Goal: Task Accomplishment & Management: Manage account settings

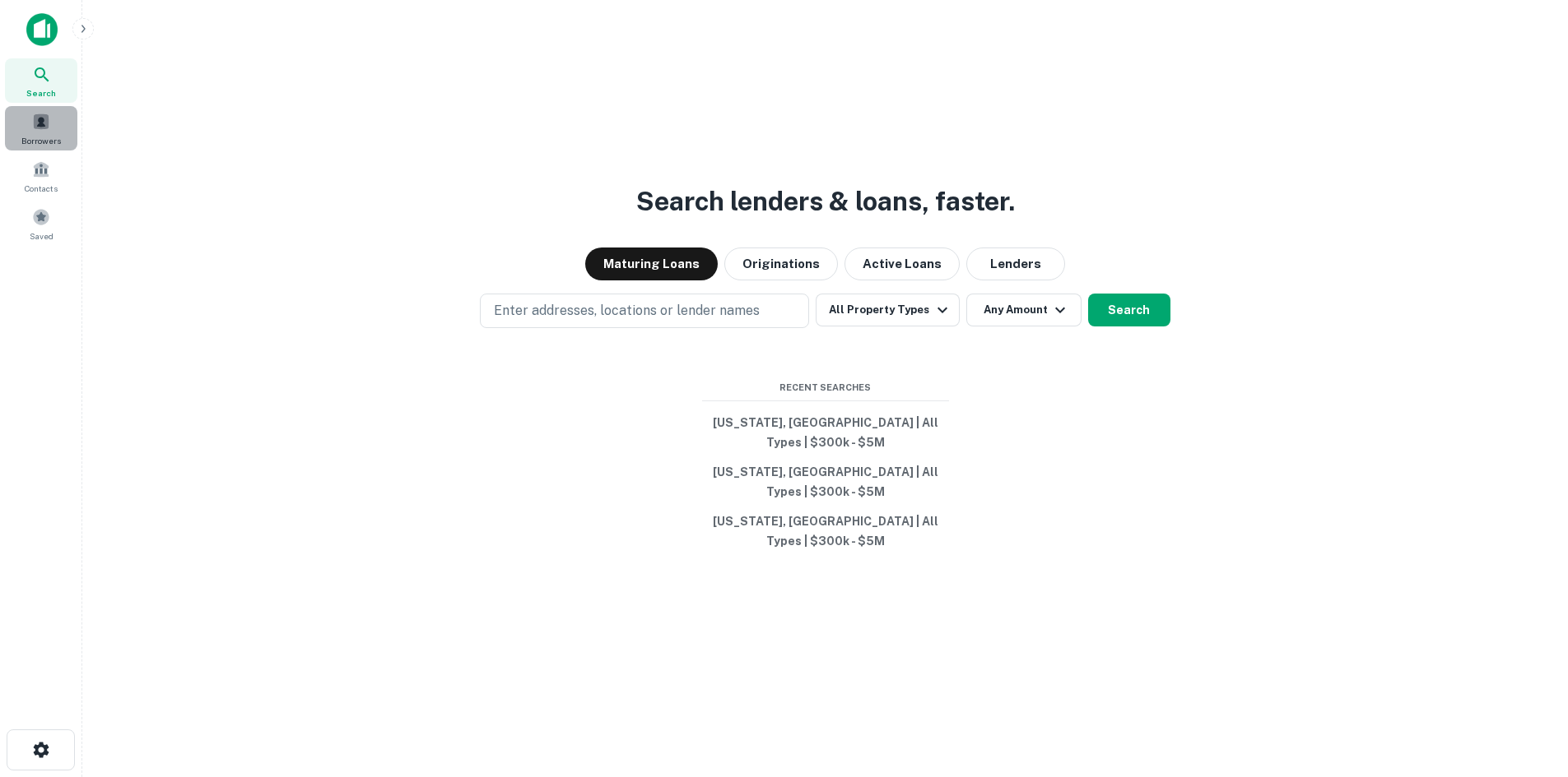
click at [43, 128] on span at bounding box center [41, 122] width 18 height 18
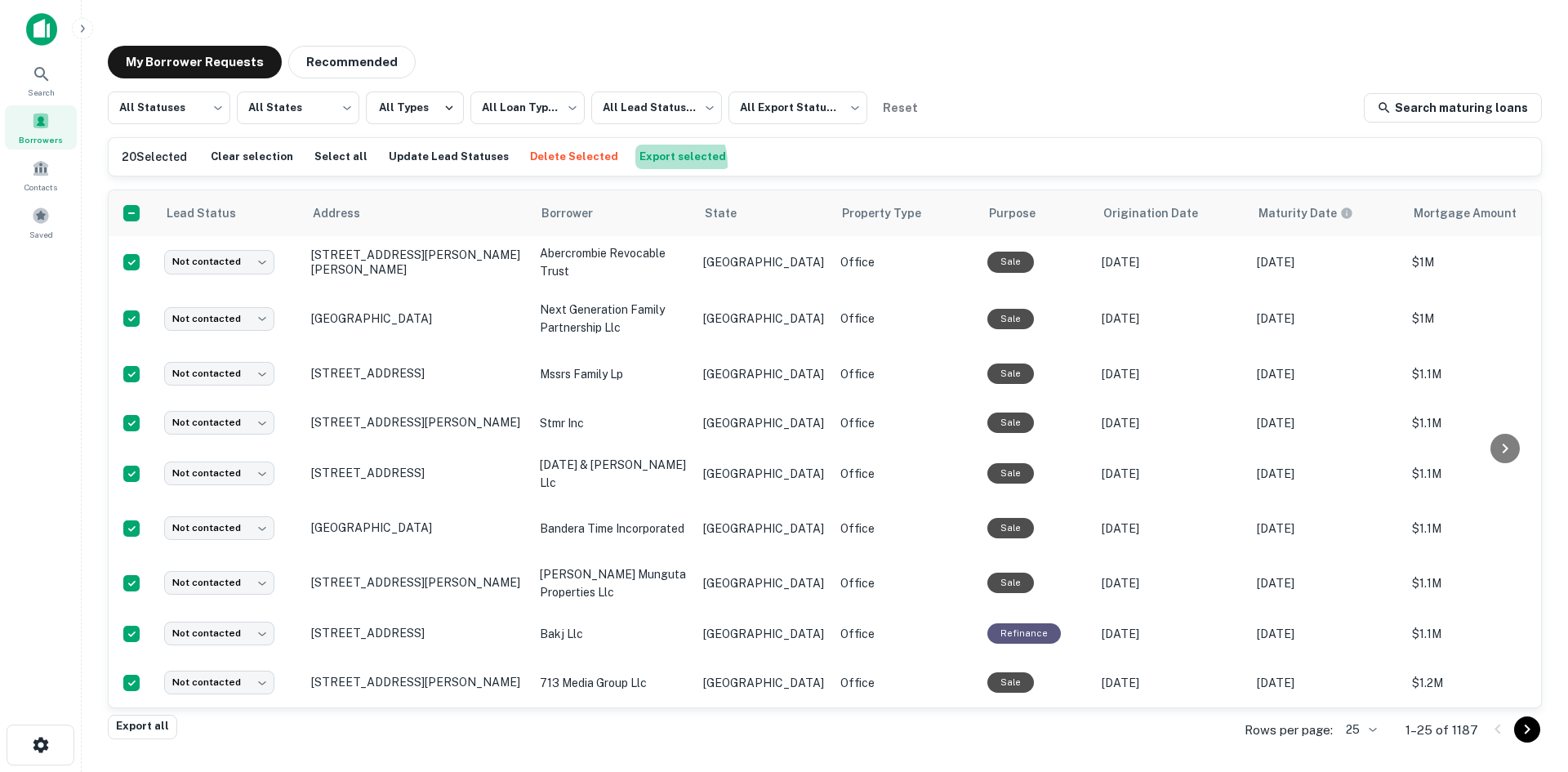
click at [636, 164] on button "Export selected" at bounding box center [683, 157] width 95 height 24
click at [52, 226] on div "Saved" at bounding box center [41, 222] width 72 height 44
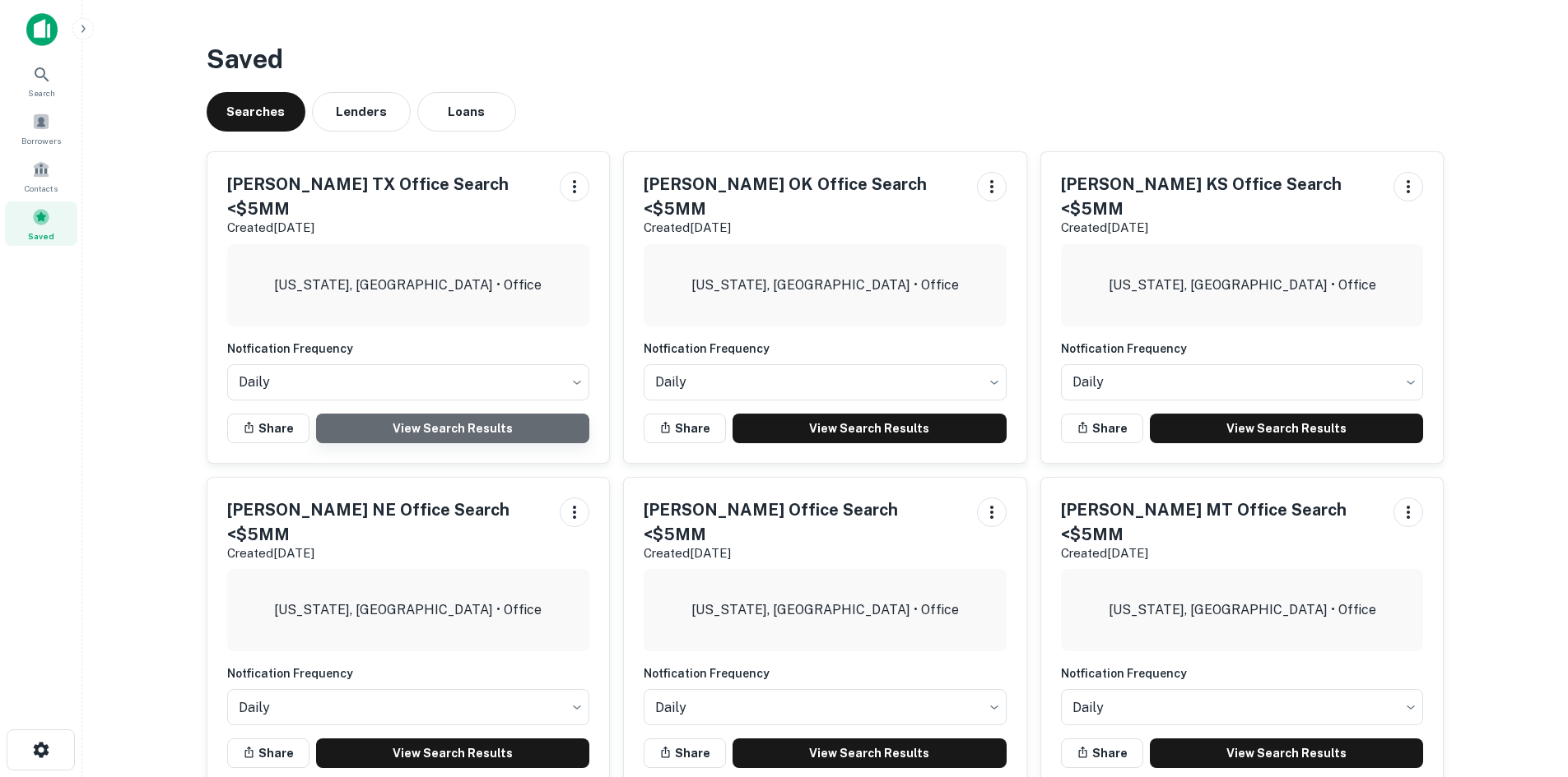
click at [426, 414] on link "View Search Results" at bounding box center [452, 428] width 274 height 29
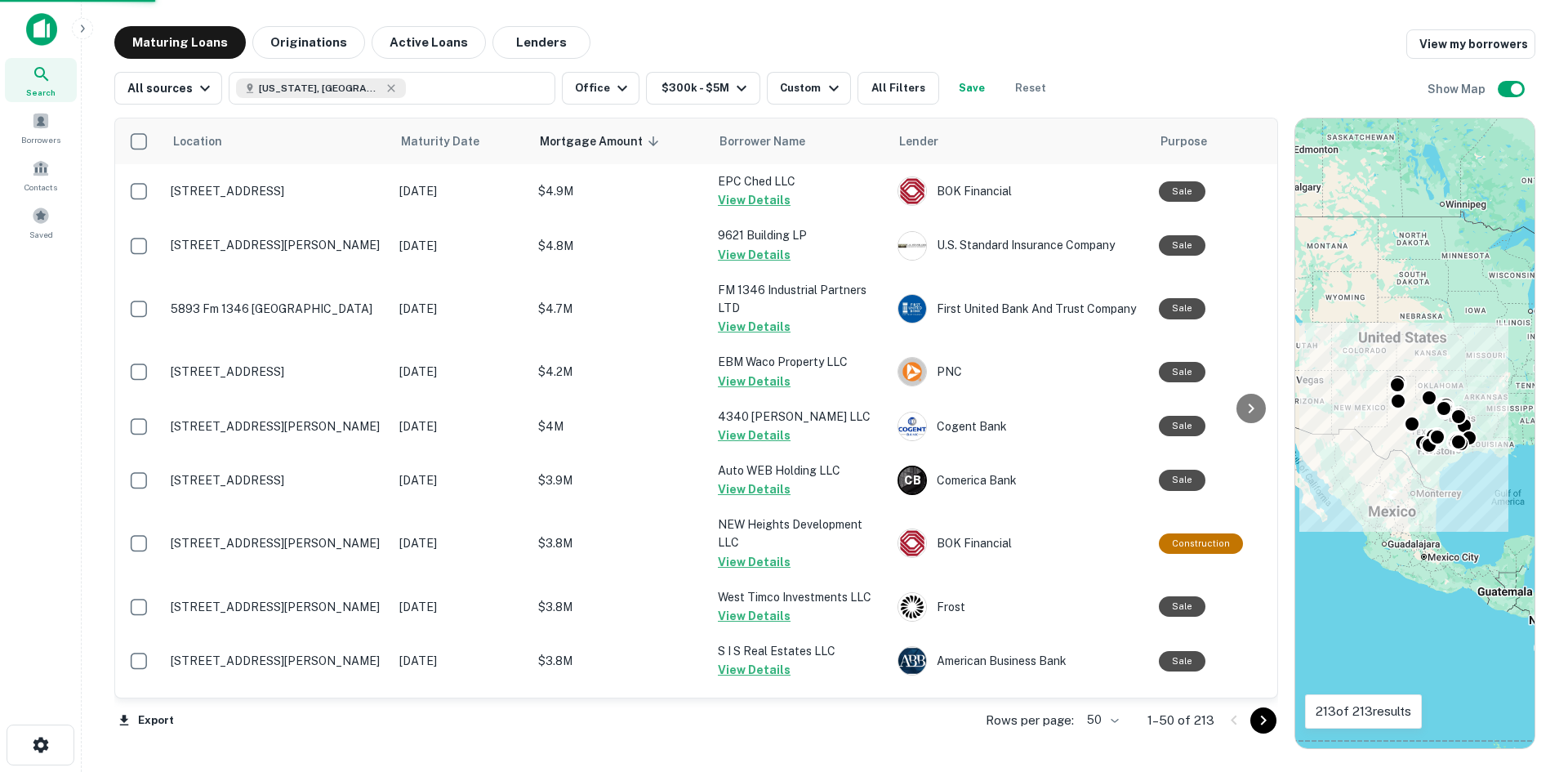
click at [1261, 725] on icon "Go to next page" at bounding box center [1264, 721] width 20 height 20
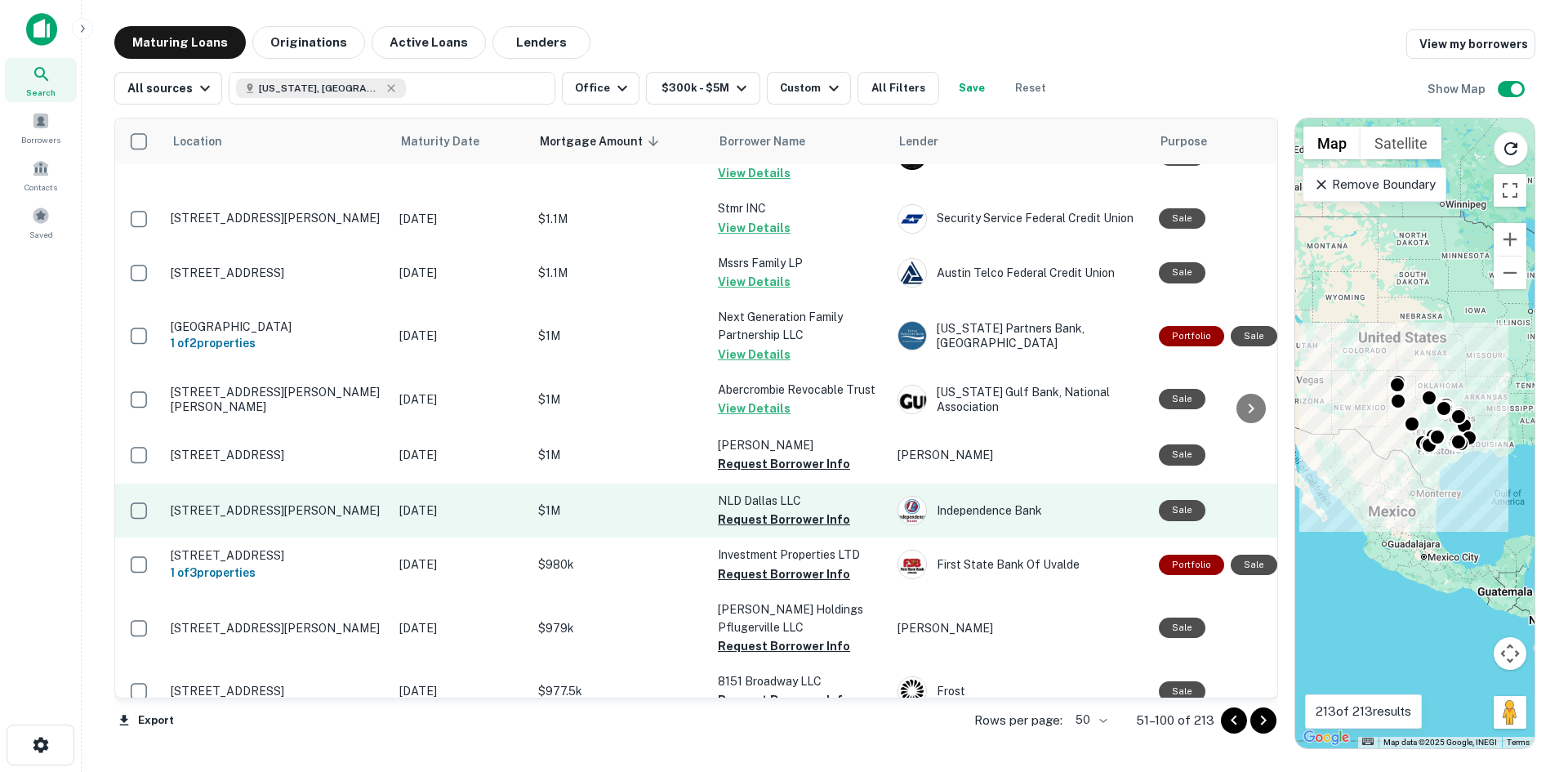
scroll to position [2199, 0]
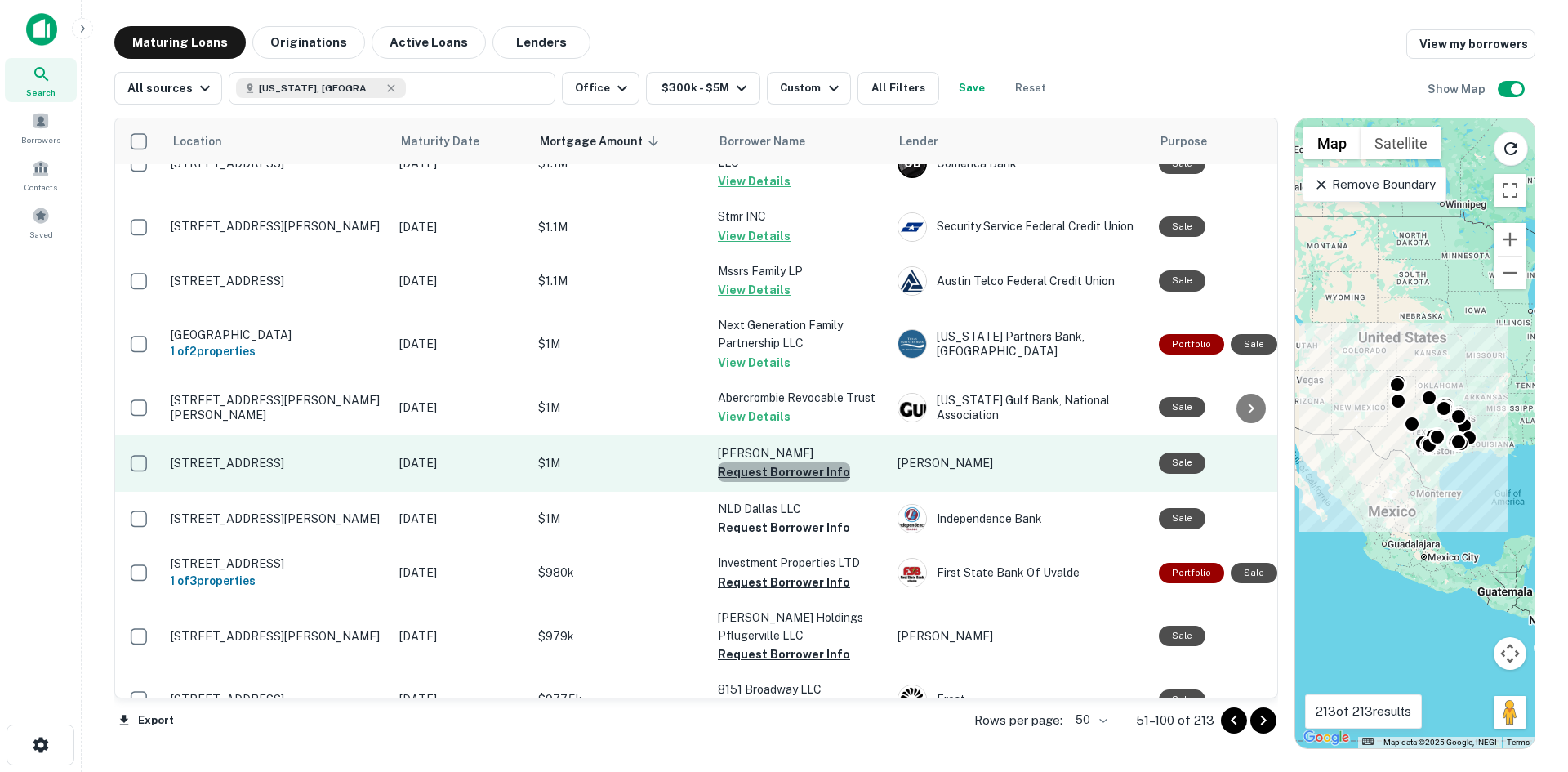
click at [790, 463] on button "Request Borrower Info" at bounding box center [784, 473] width 132 height 20
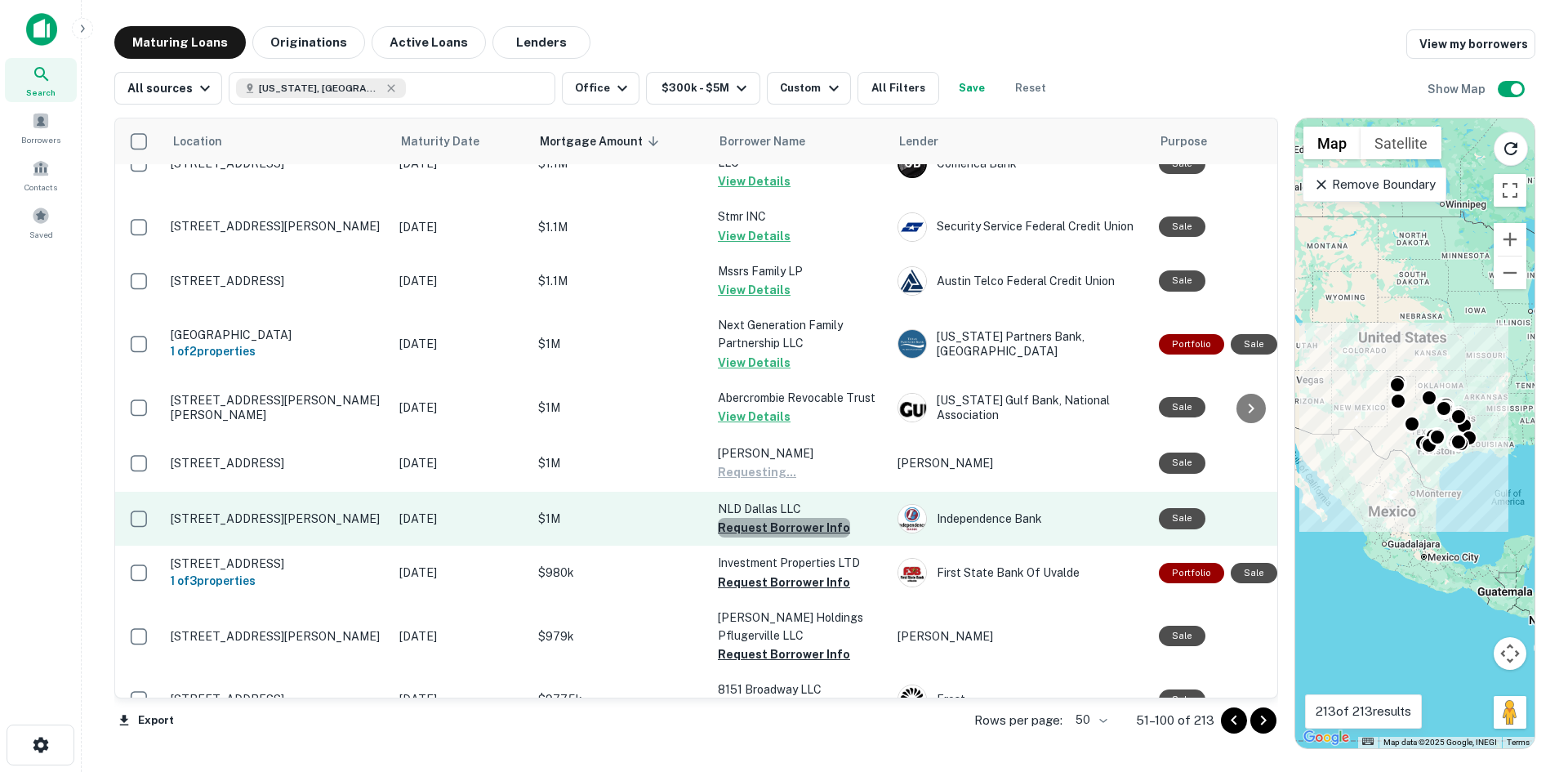
click at [796, 519] on button "Request Borrower Info" at bounding box center [784, 529] width 132 height 20
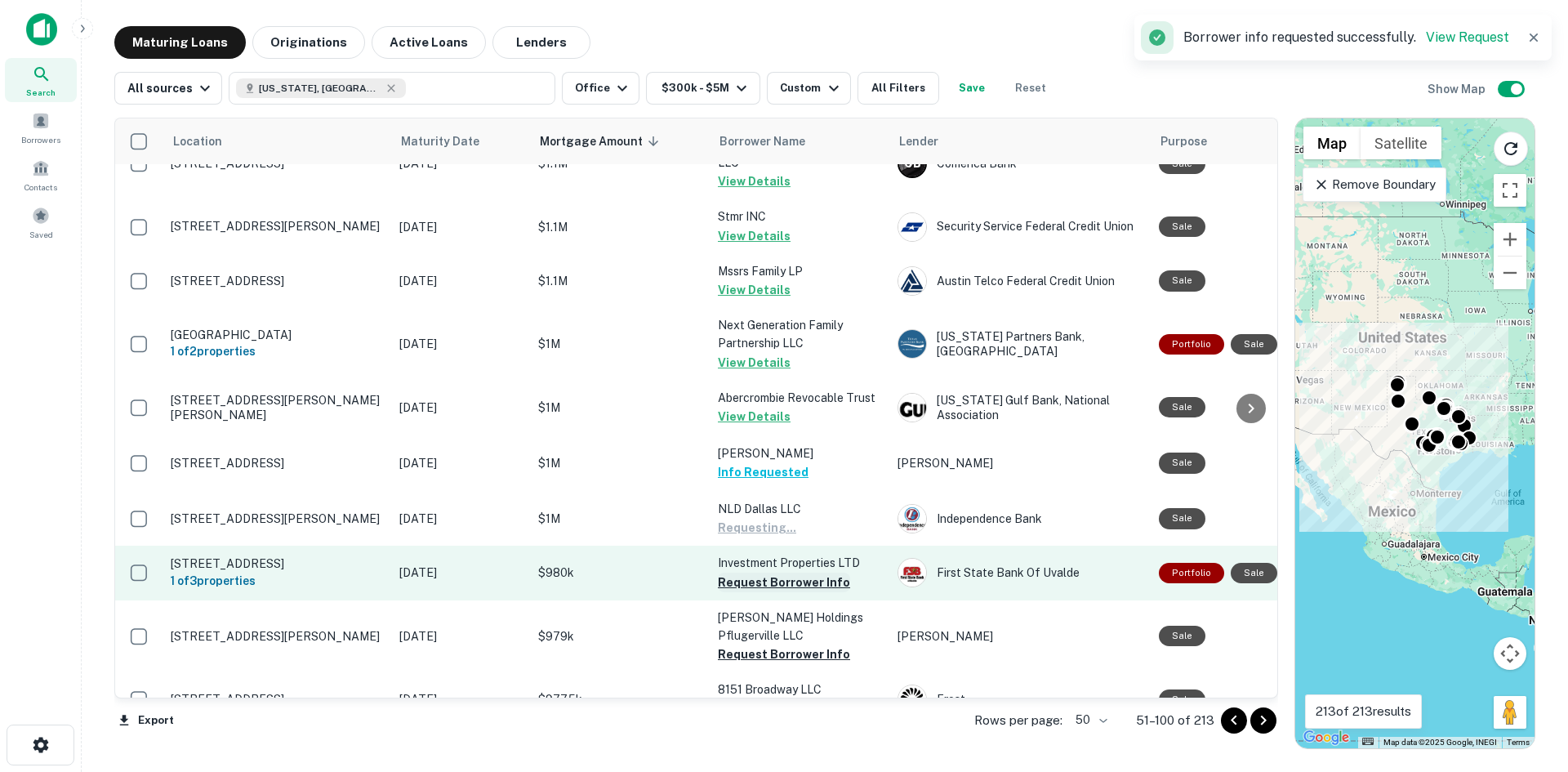
click at [794, 573] on button "Request Borrower Info" at bounding box center [784, 583] width 132 height 20
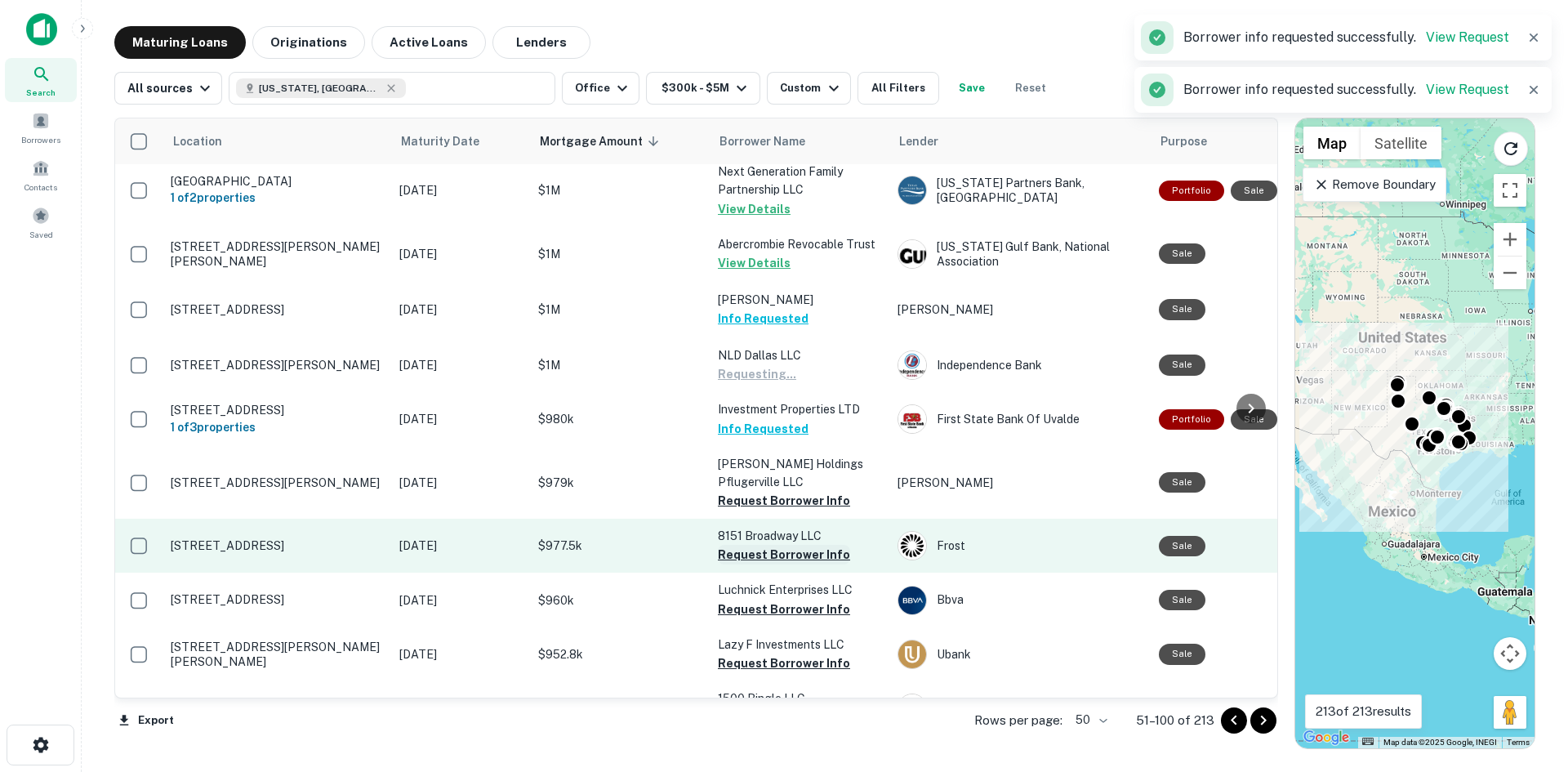
scroll to position [2363, 0]
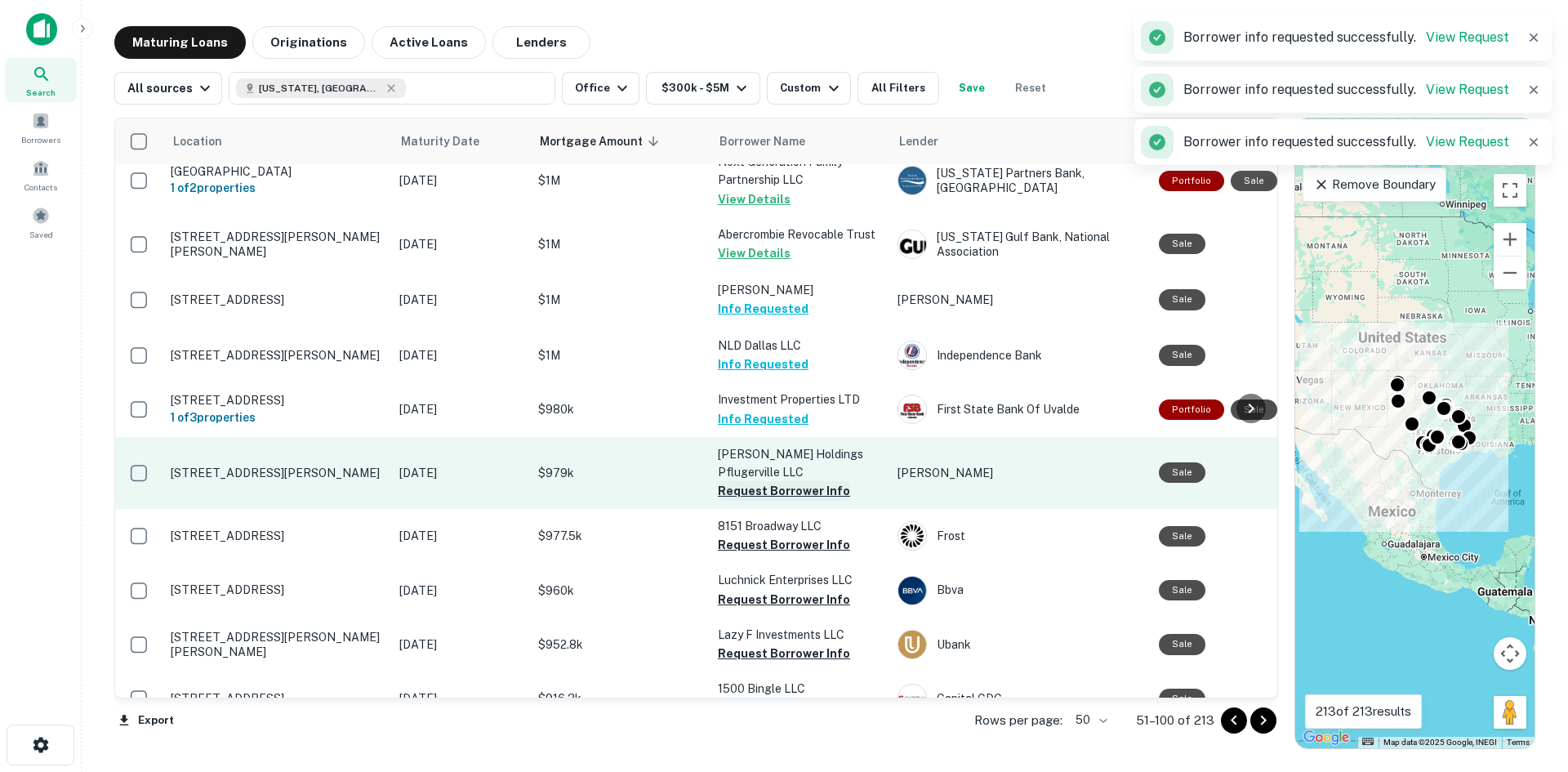
click at [784, 481] on button "Request Borrower Info" at bounding box center [784, 491] width 132 height 20
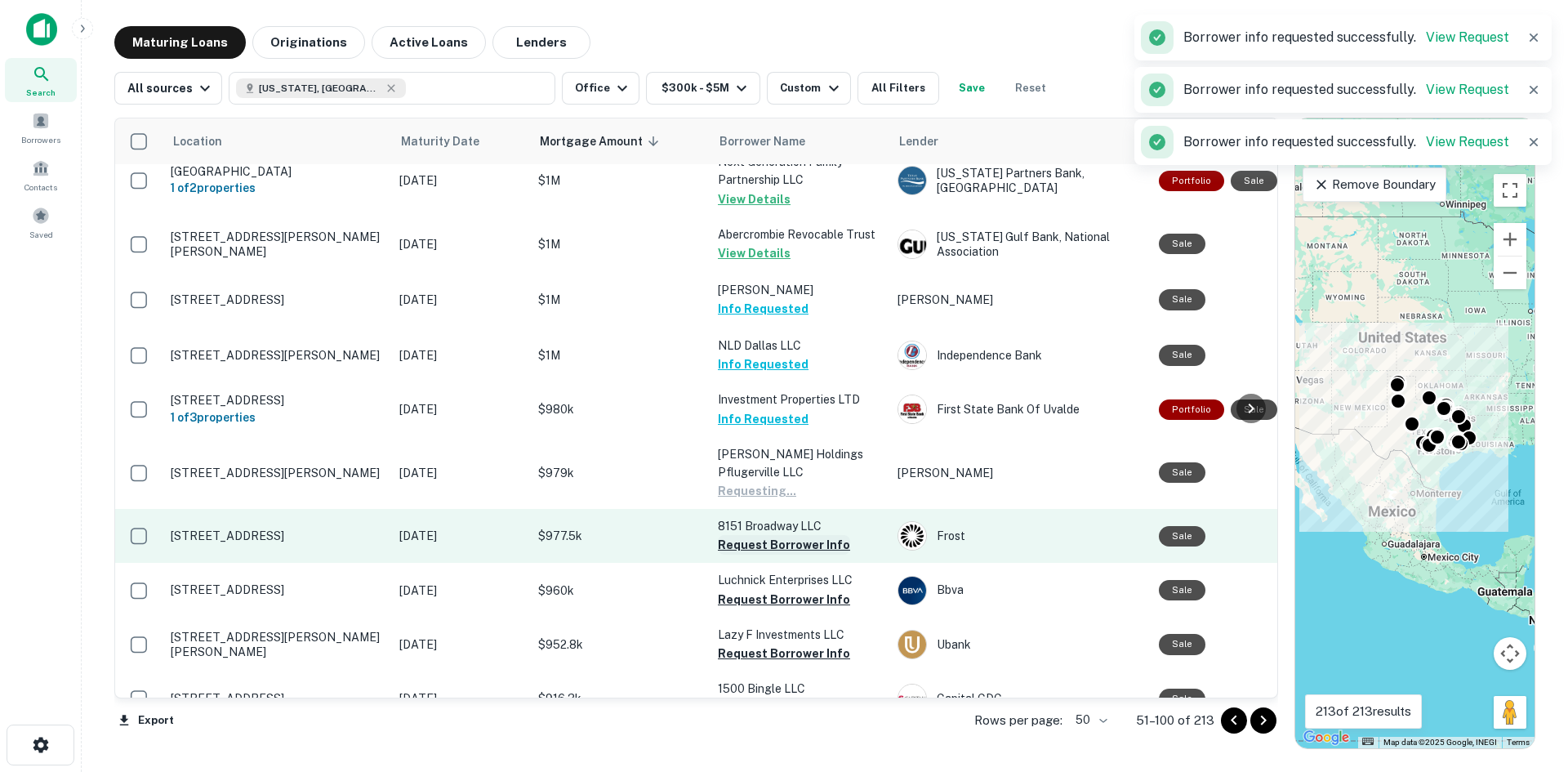
click at [785, 535] on button "Request Borrower Info" at bounding box center [784, 545] width 132 height 20
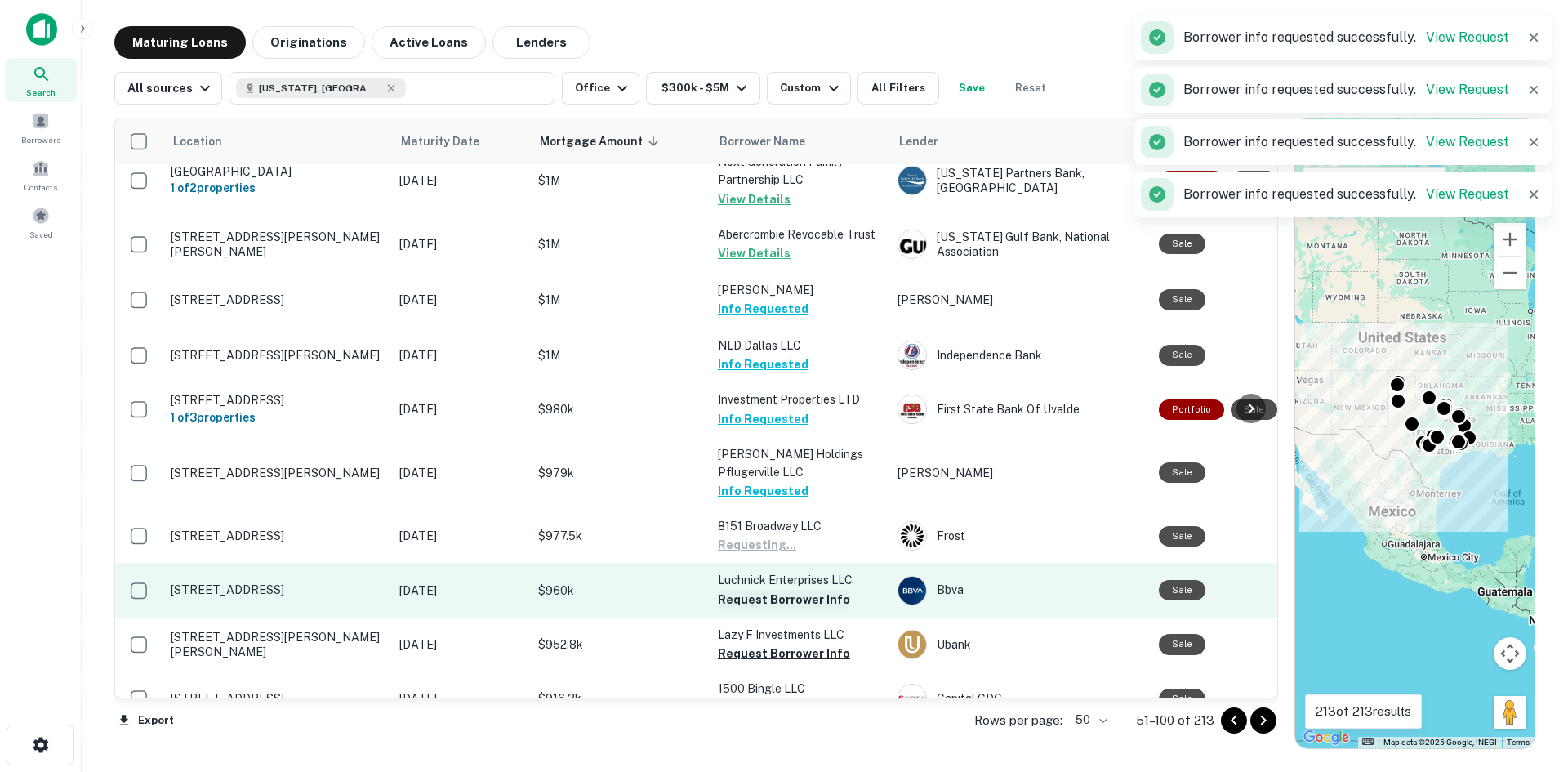
click at [782, 590] on button "Request Borrower Info" at bounding box center [784, 600] width 132 height 20
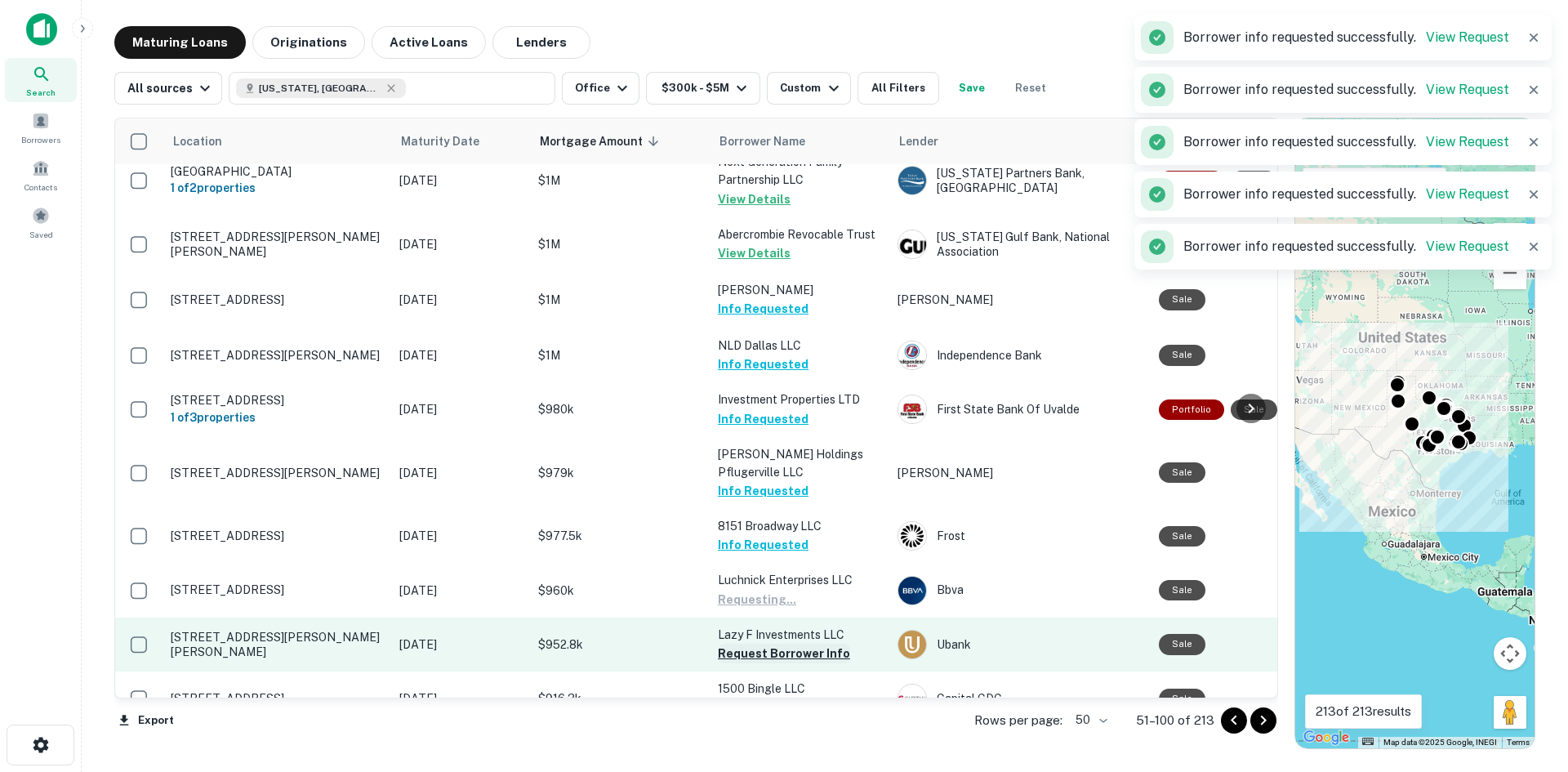
click at [776, 644] on button "Request Borrower Info" at bounding box center [784, 654] width 132 height 20
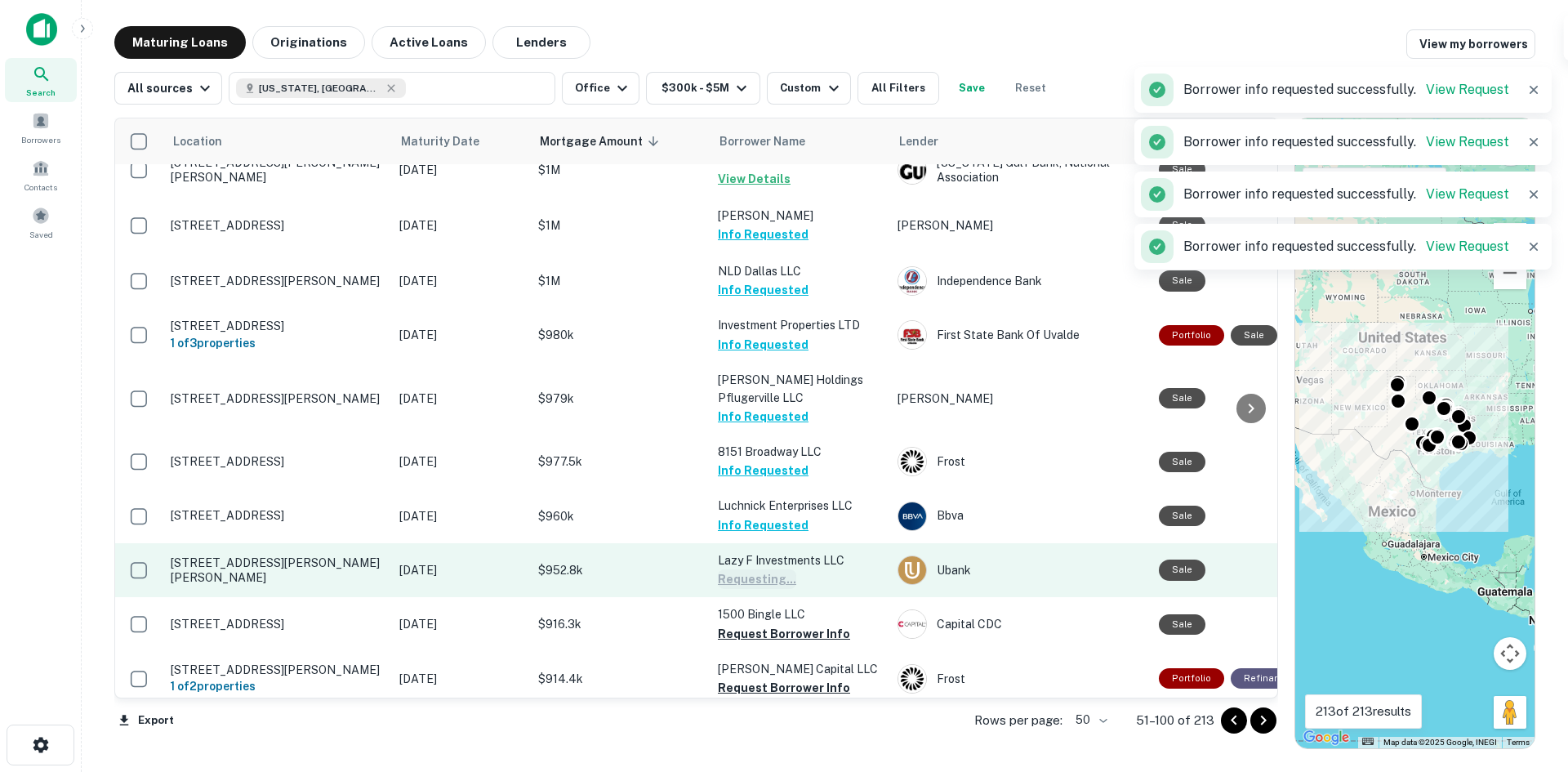
scroll to position [2444, 0]
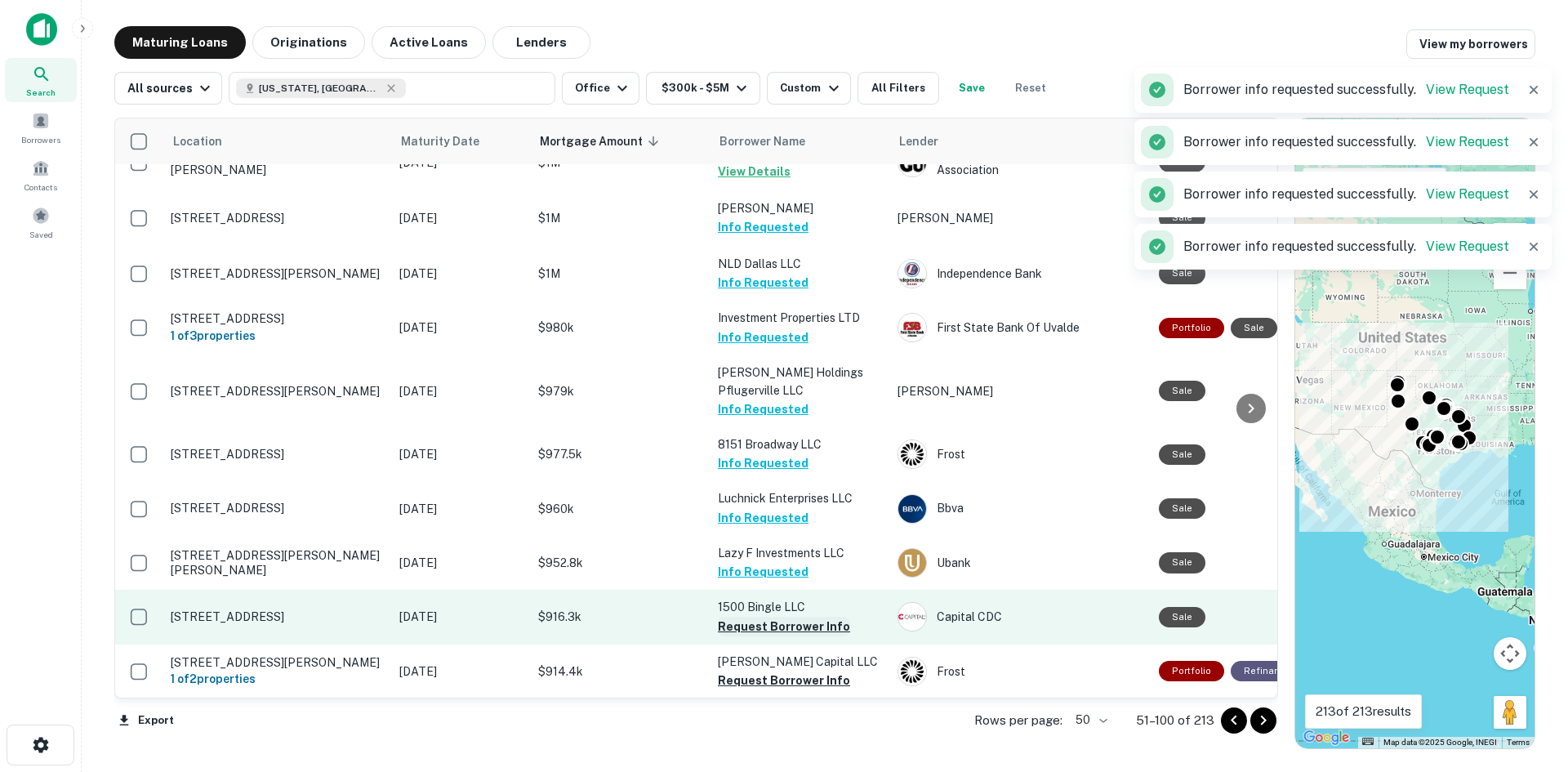
click at [766, 617] on button "Request Borrower Info" at bounding box center [784, 627] width 132 height 20
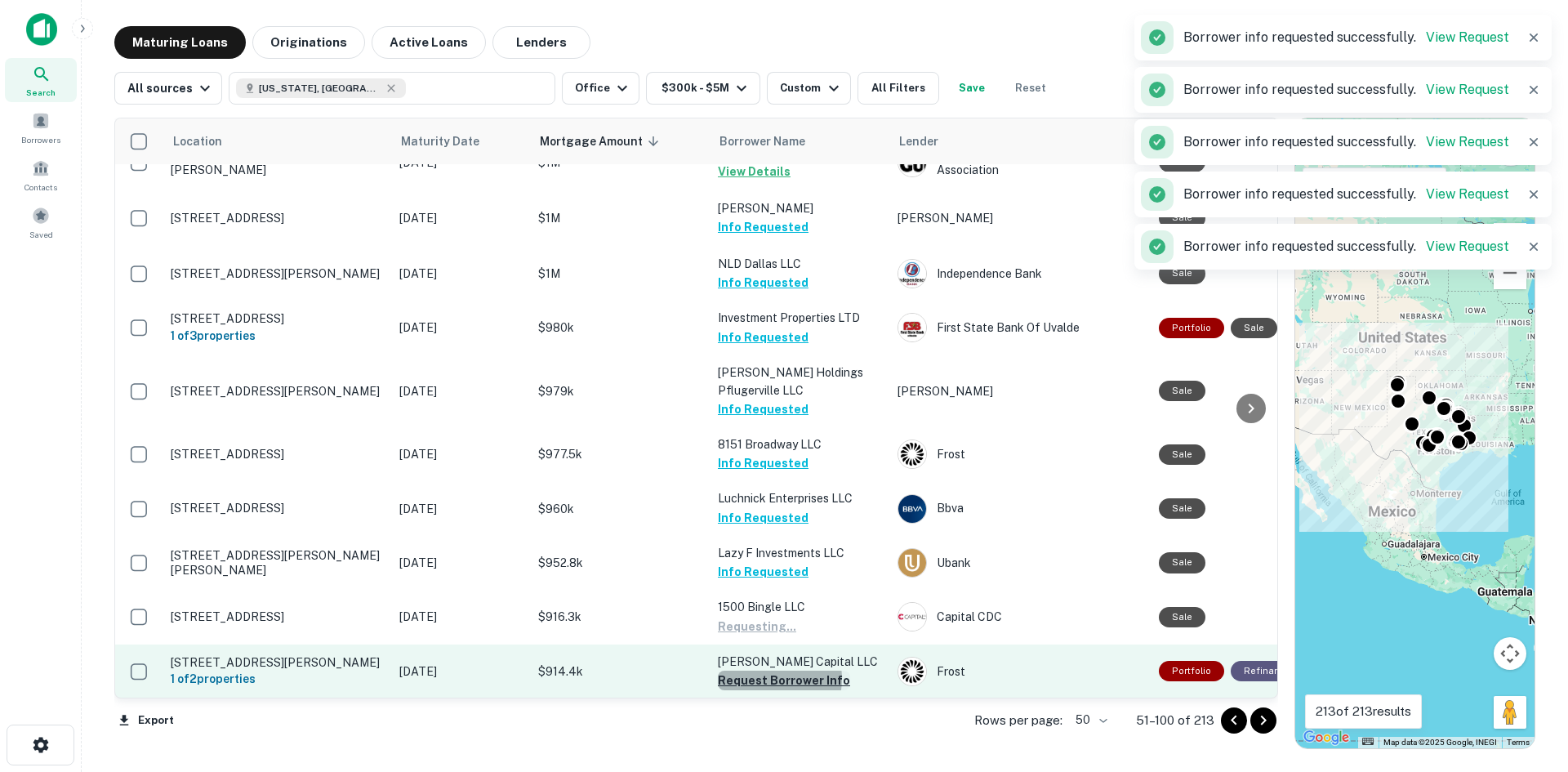
click at [766, 671] on button "Request Borrower Info" at bounding box center [784, 681] width 132 height 20
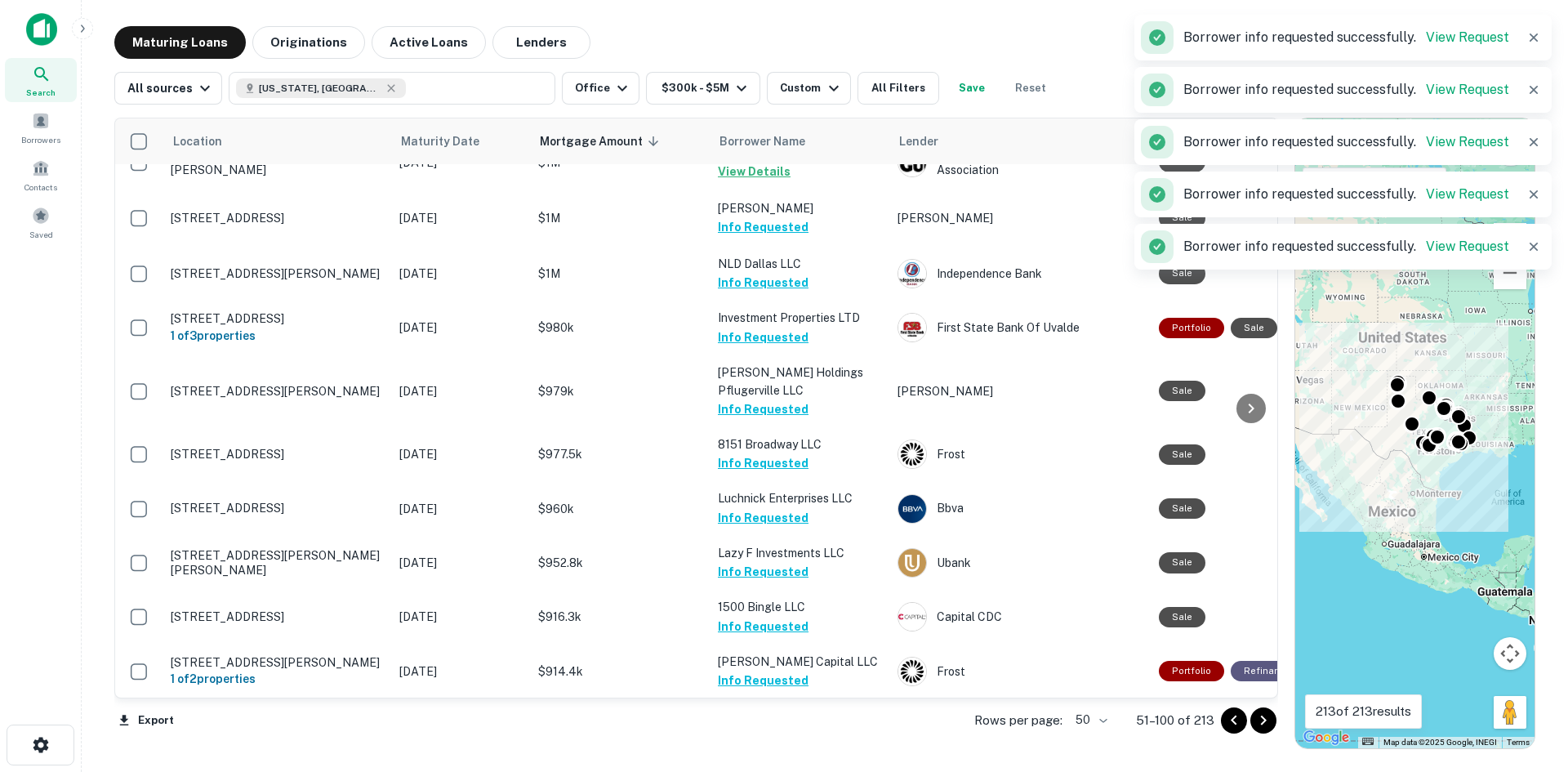
click at [1266, 719] on icon "Go to next page" at bounding box center [1264, 721] width 20 height 20
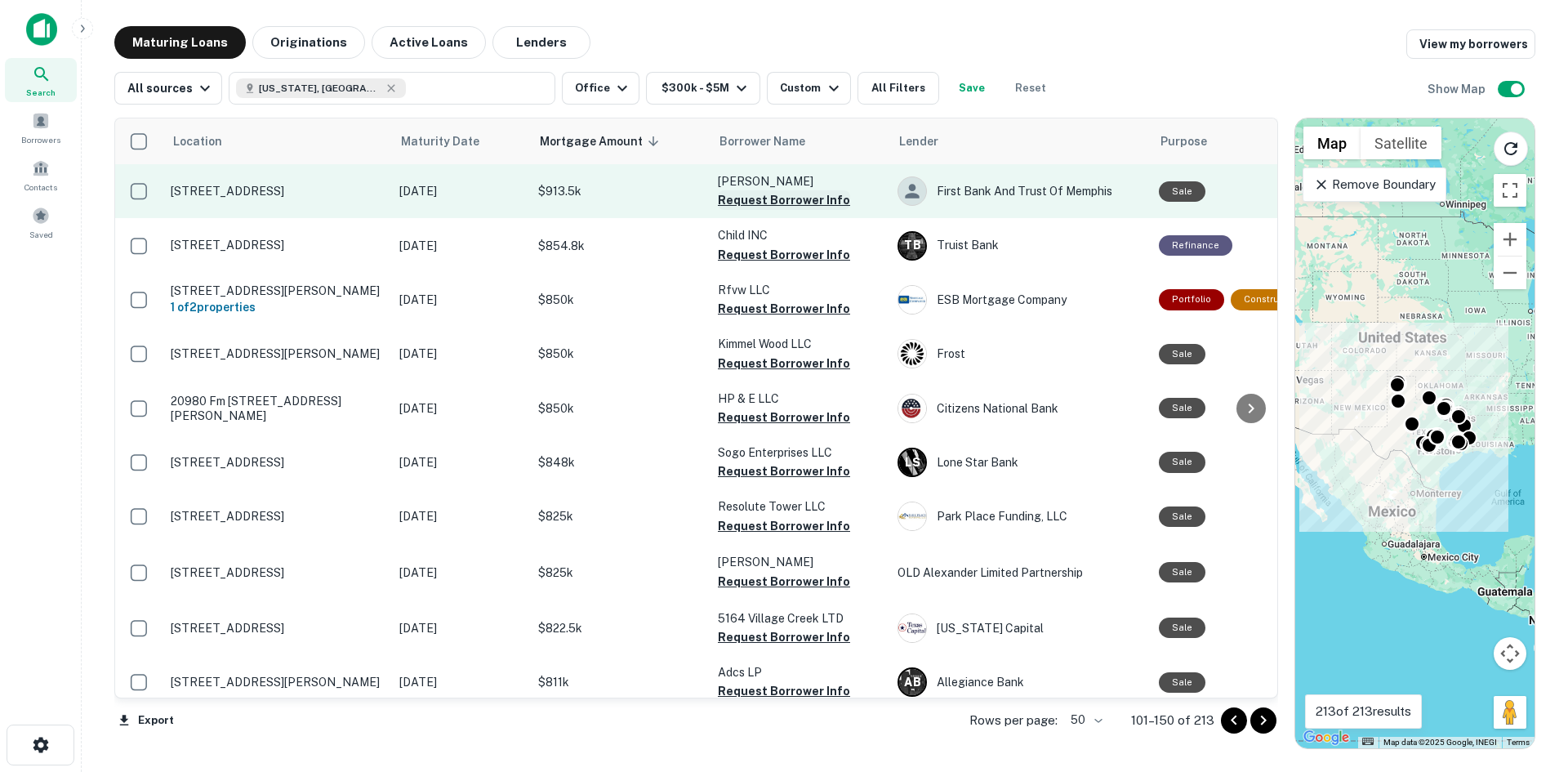
click at [777, 204] on button "Request Borrower Info" at bounding box center [784, 200] width 132 height 20
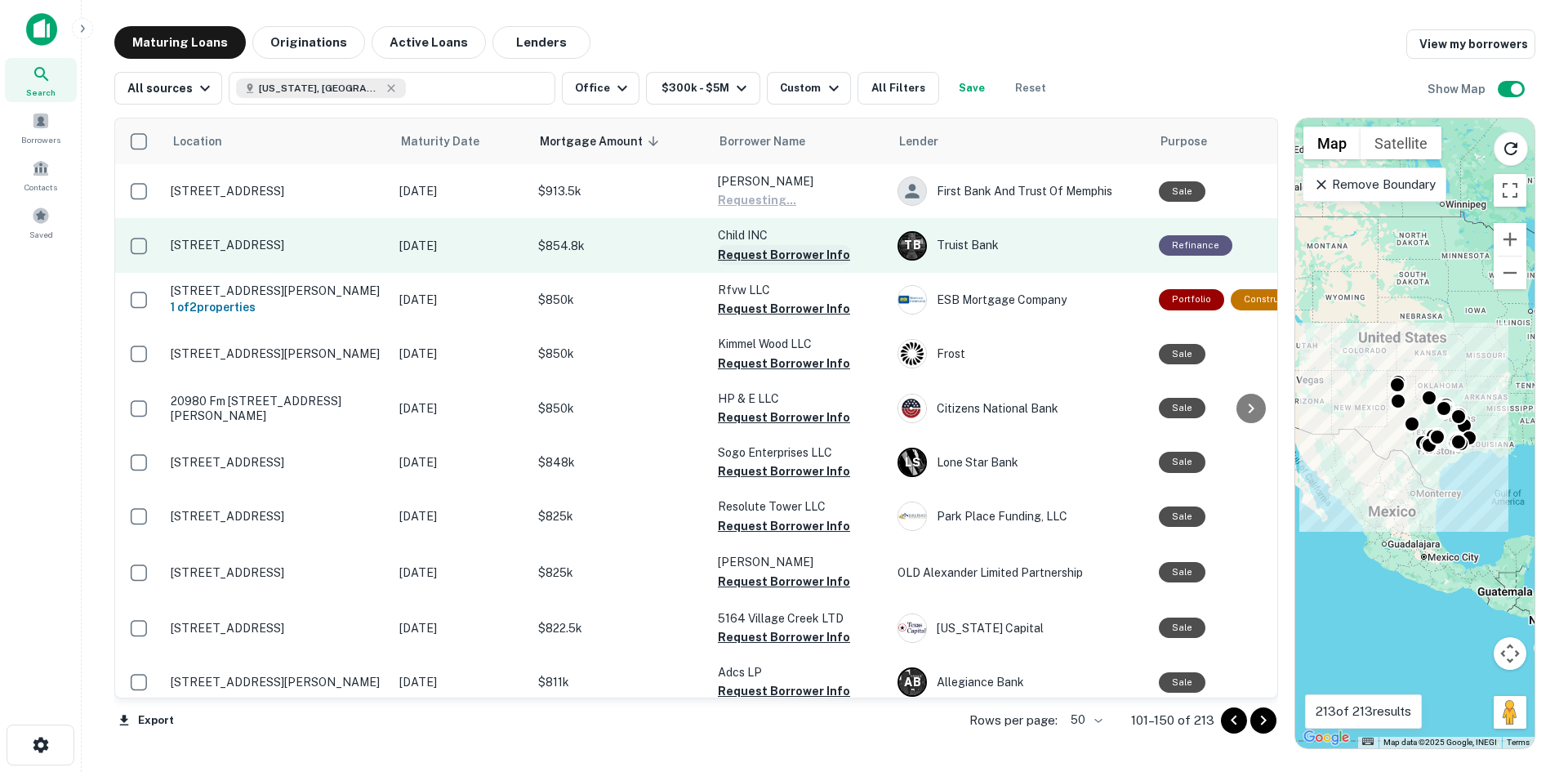
click at [777, 248] on button "Request Borrower Info" at bounding box center [784, 255] width 132 height 20
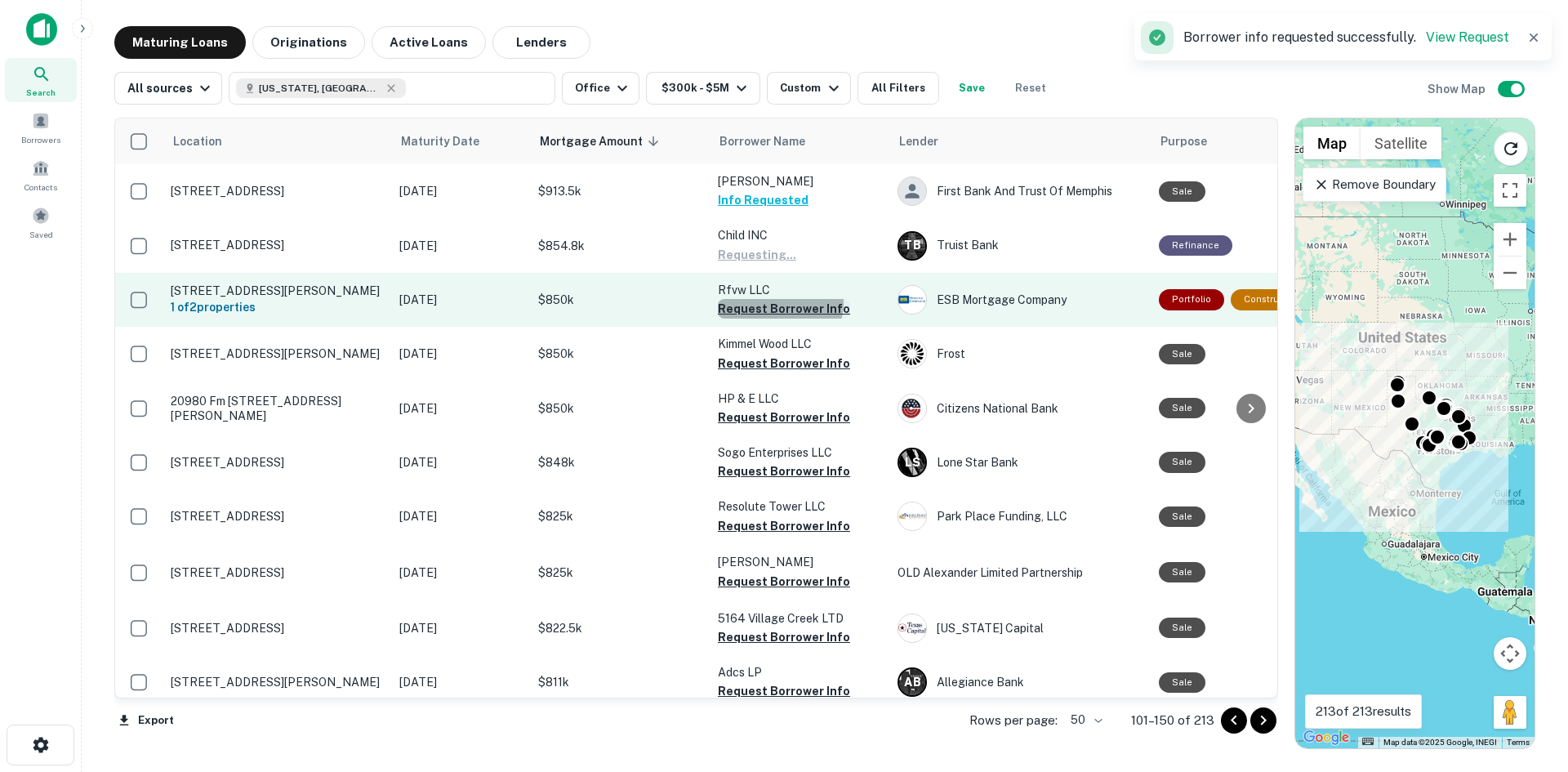
click at [777, 303] on button "Request Borrower Info" at bounding box center [784, 309] width 132 height 20
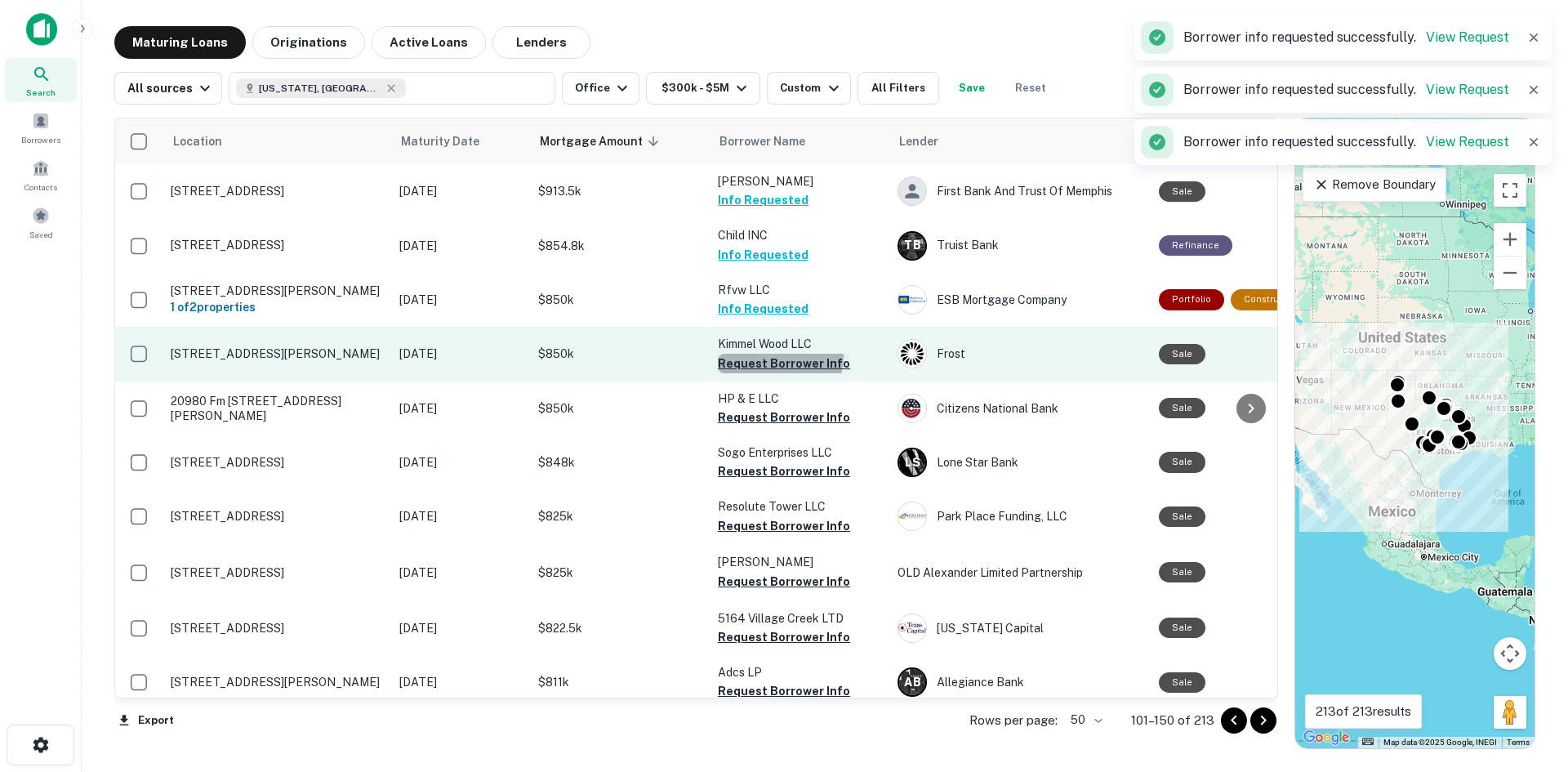
click at [775, 355] on button "Request Borrower Info" at bounding box center [784, 364] width 132 height 20
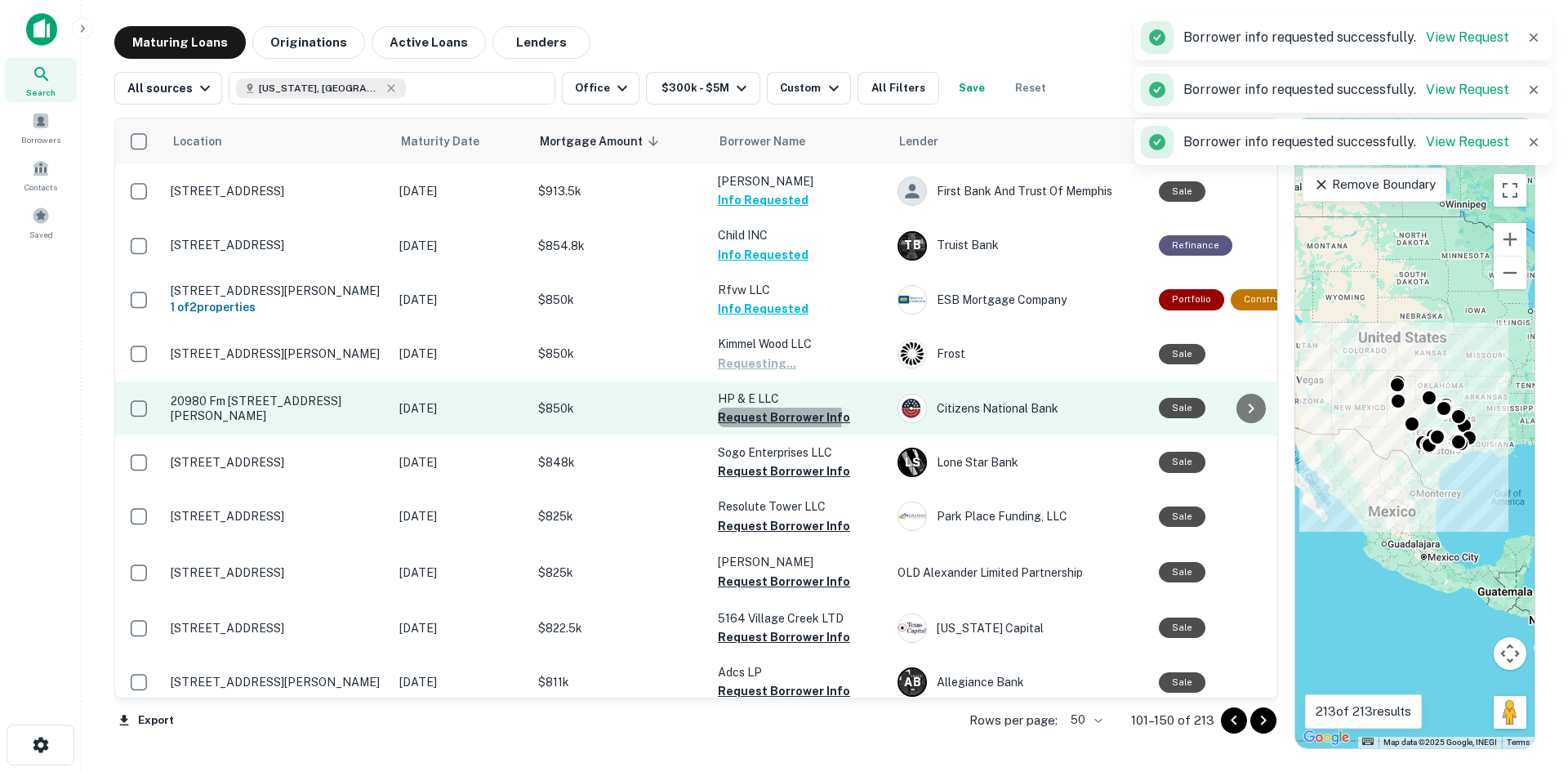
click at [772, 418] on button "Request Borrower Info" at bounding box center [784, 418] width 132 height 20
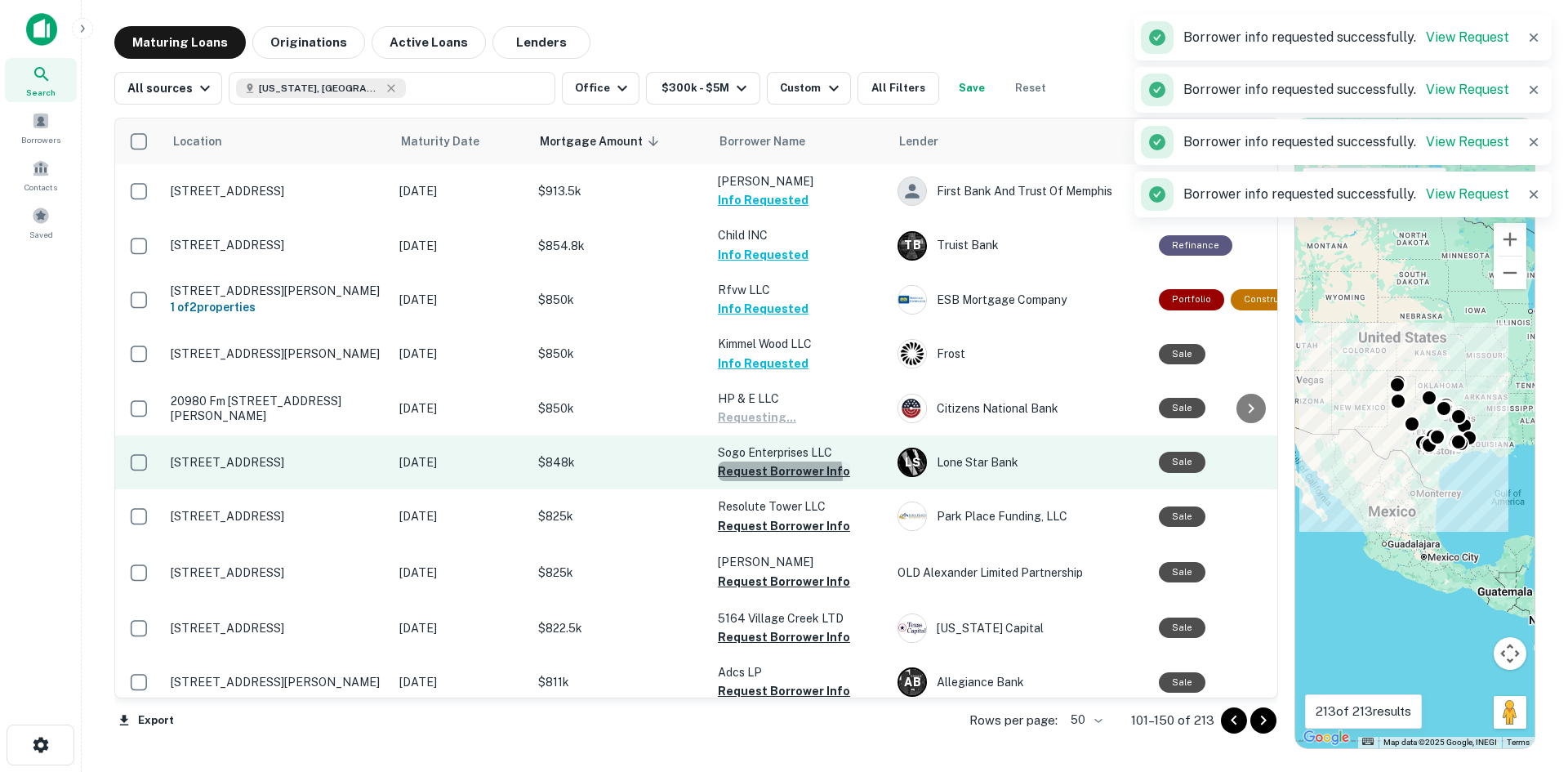
click at [770, 476] on button "Request Borrower Info" at bounding box center [784, 472] width 132 height 20
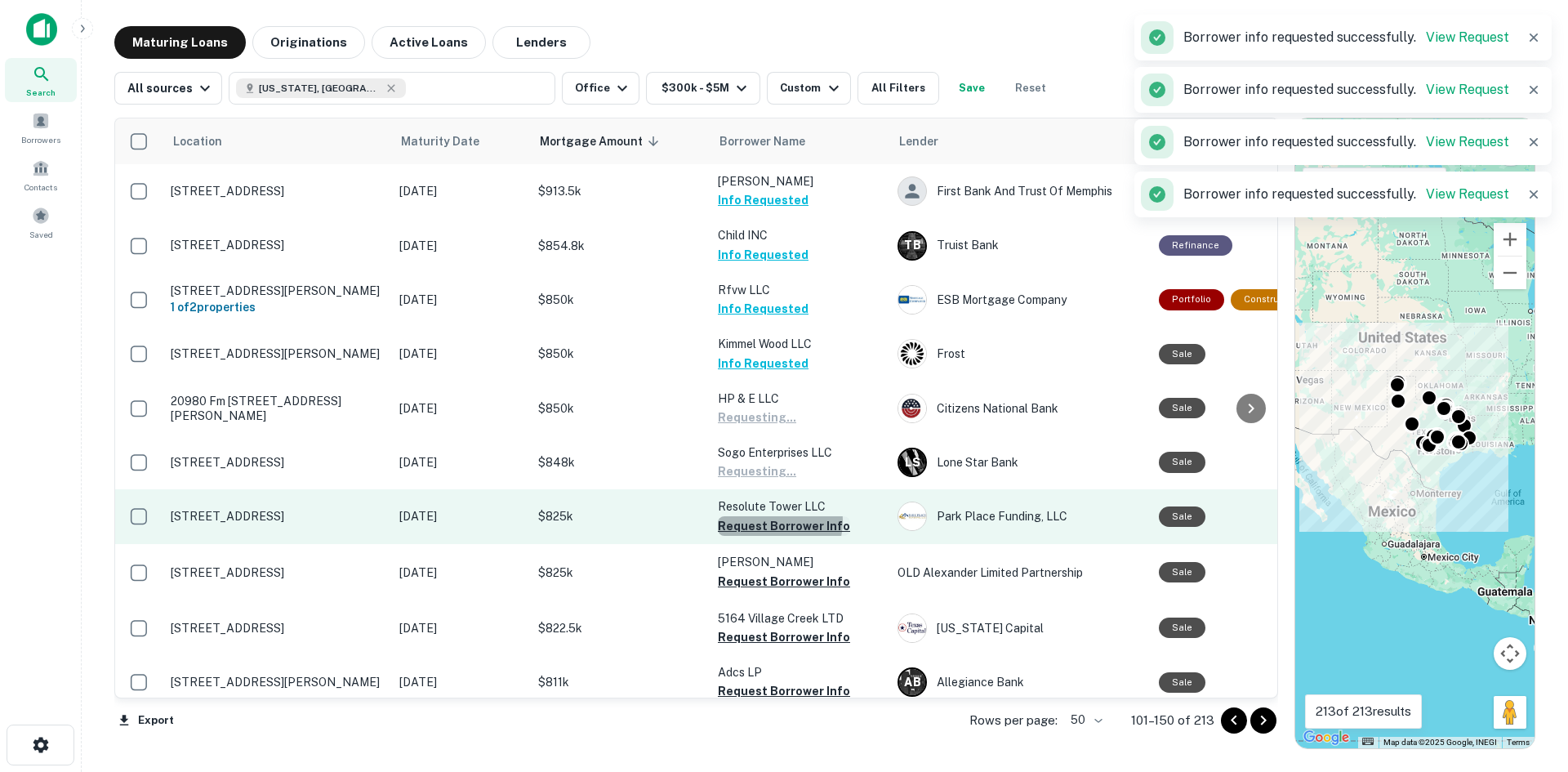
click at [770, 521] on button "Request Borrower Info" at bounding box center [784, 527] width 132 height 20
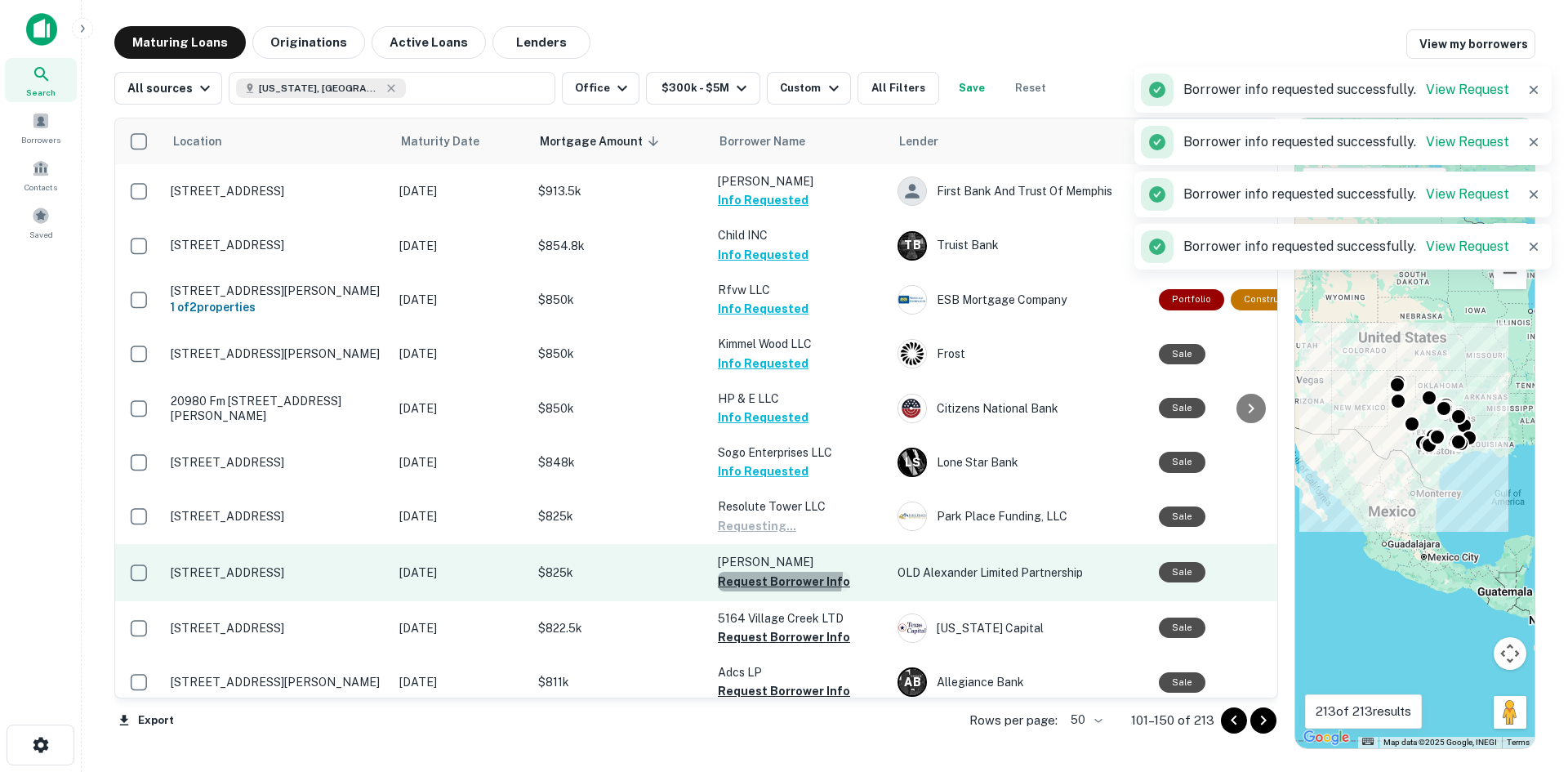
click at [767, 575] on button "Request Borrower Info" at bounding box center [784, 582] width 132 height 20
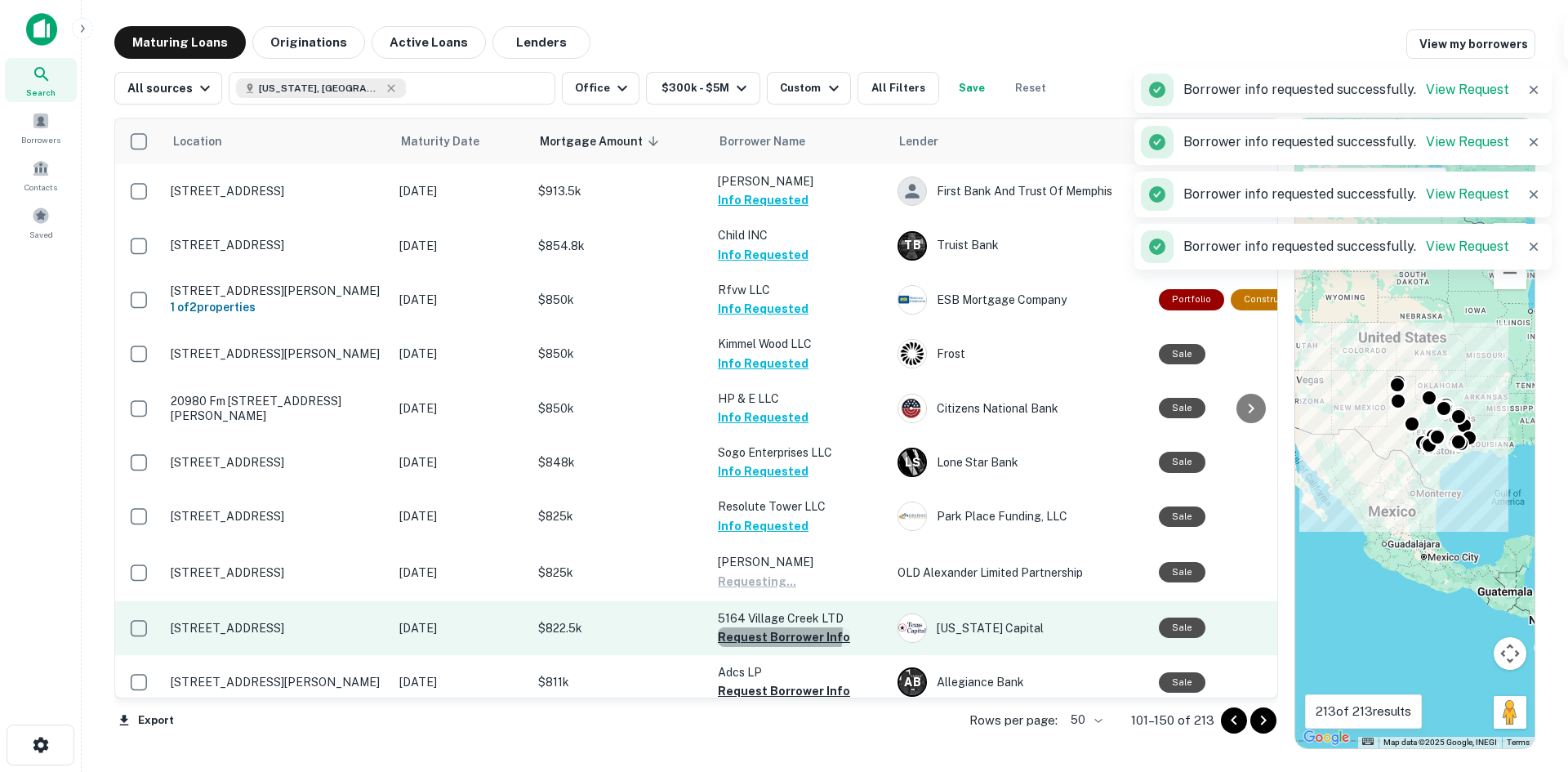
click at [777, 634] on button "Request Borrower Info" at bounding box center [784, 638] width 132 height 20
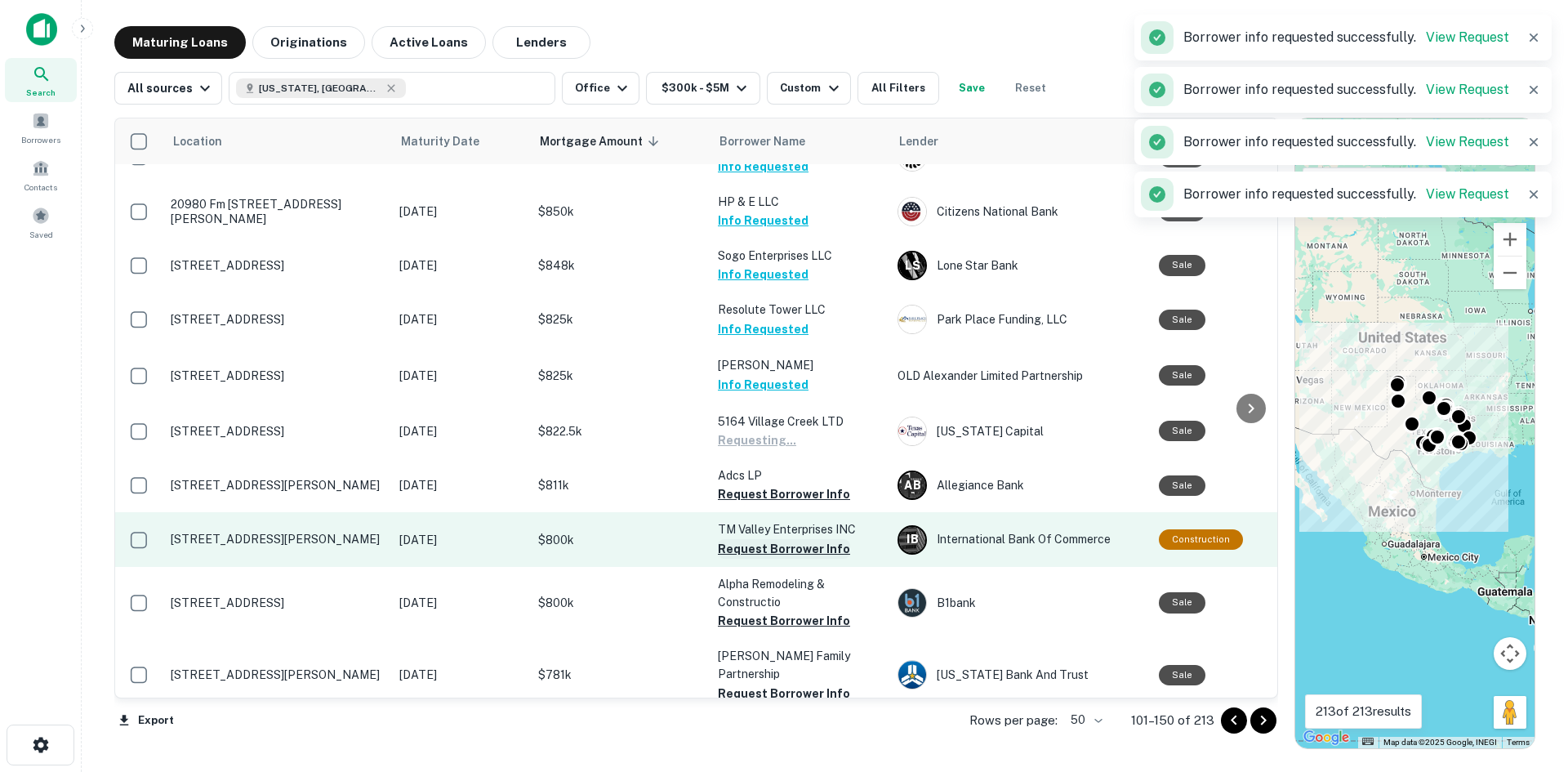
scroll to position [245, 0]
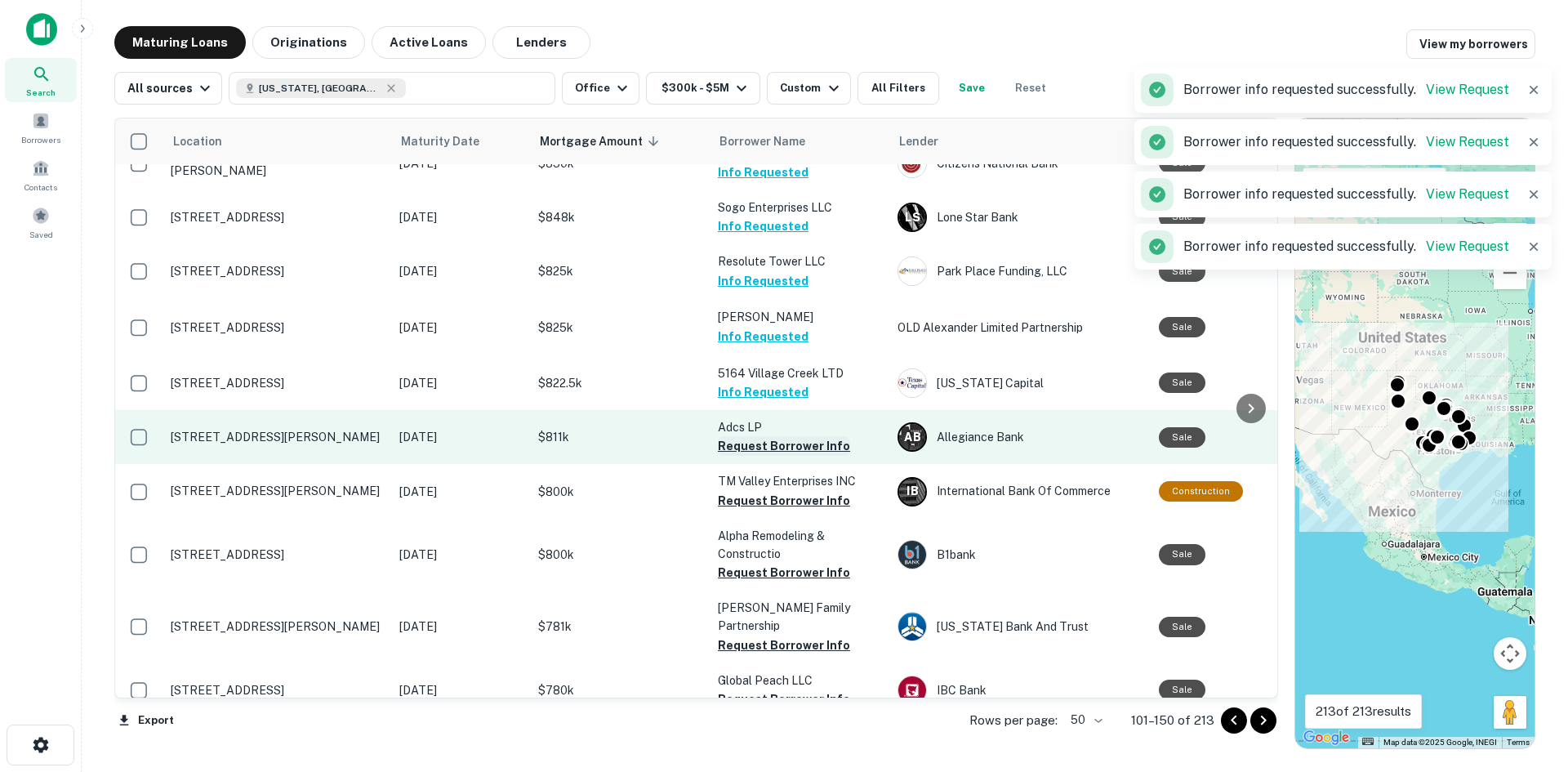
click at [794, 441] on button "Request Borrower Info" at bounding box center [784, 447] width 132 height 20
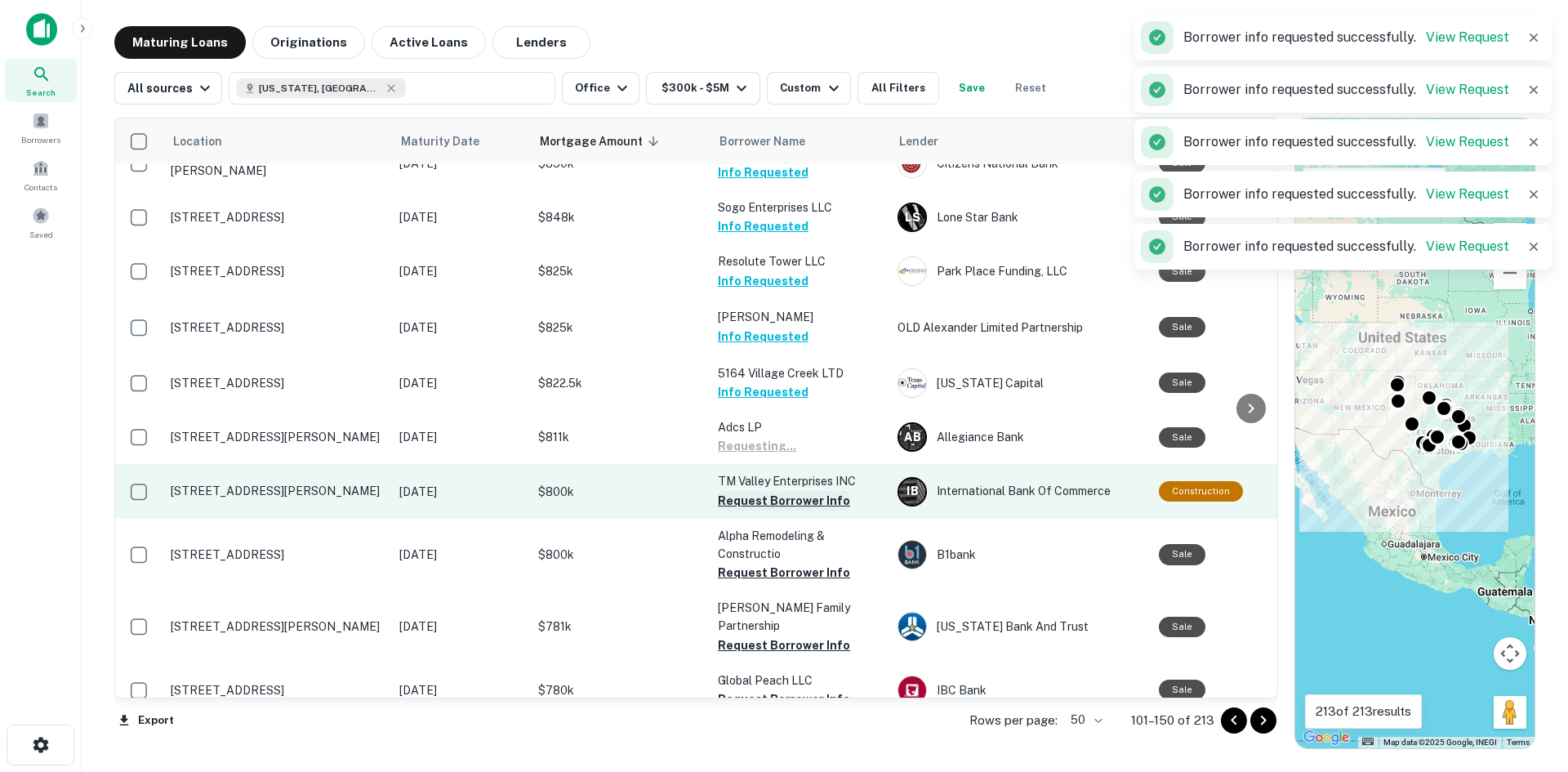
click at [786, 499] on button "Request Borrower Info" at bounding box center [784, 501] width 132 height 20
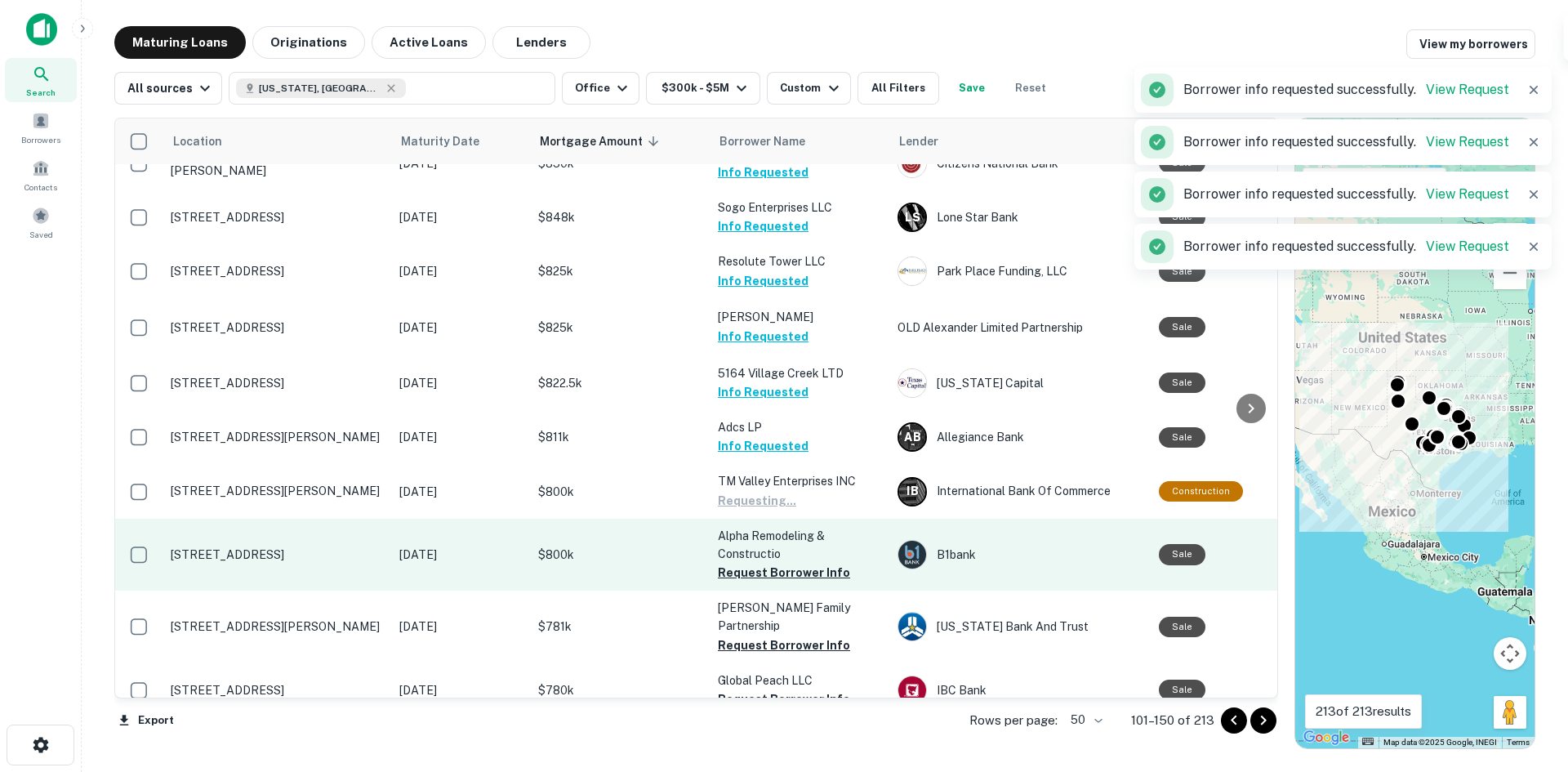
click at [779, 562] on p "Alpha Remodeling & Constructio" at bounding box center [800, 544] width 163 height 36
click at [789, 569] on button "Request Borrower Info" at bounding box center [784, 573] width 132 height 20
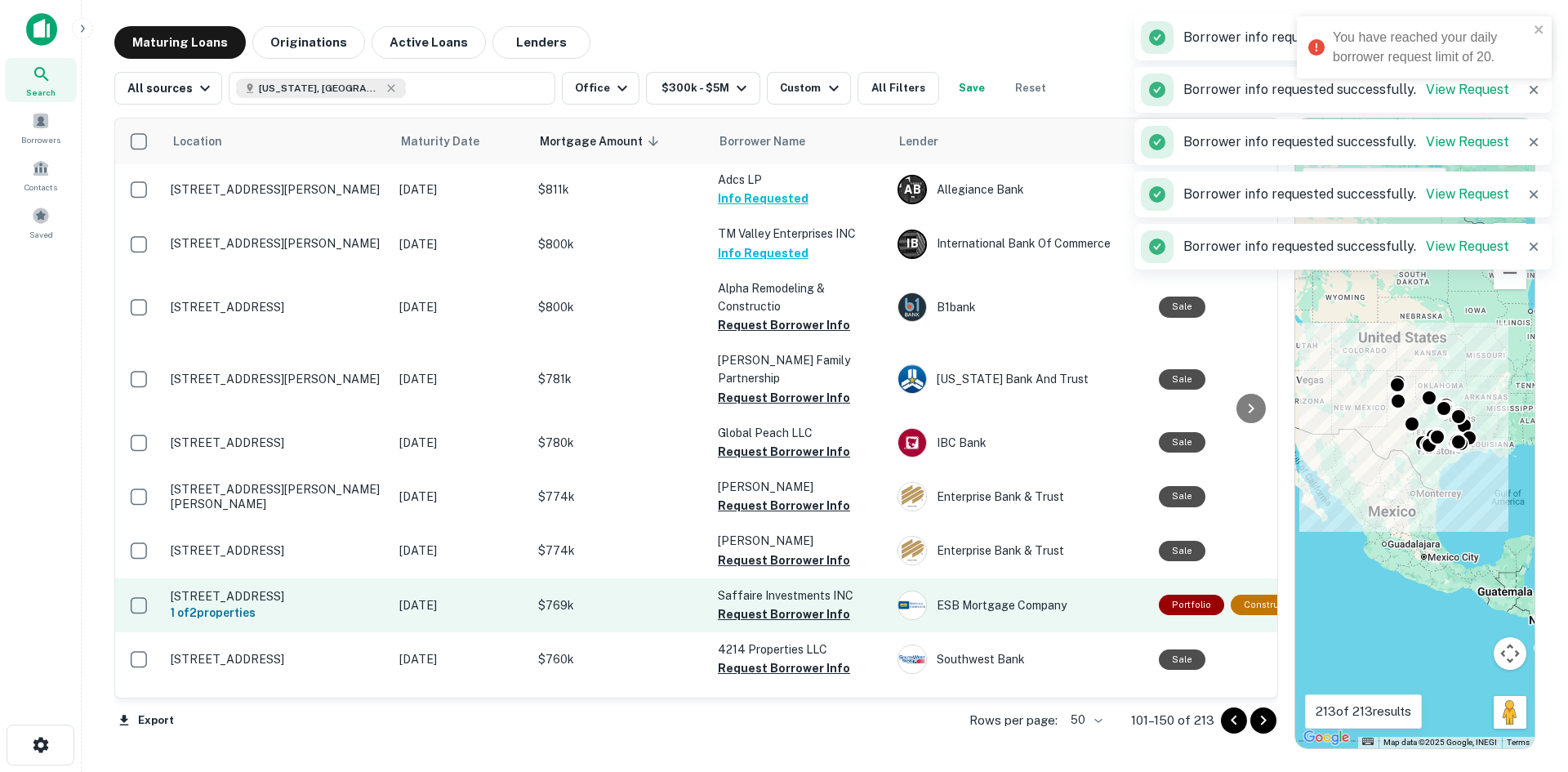
scroll to position [572, 0]
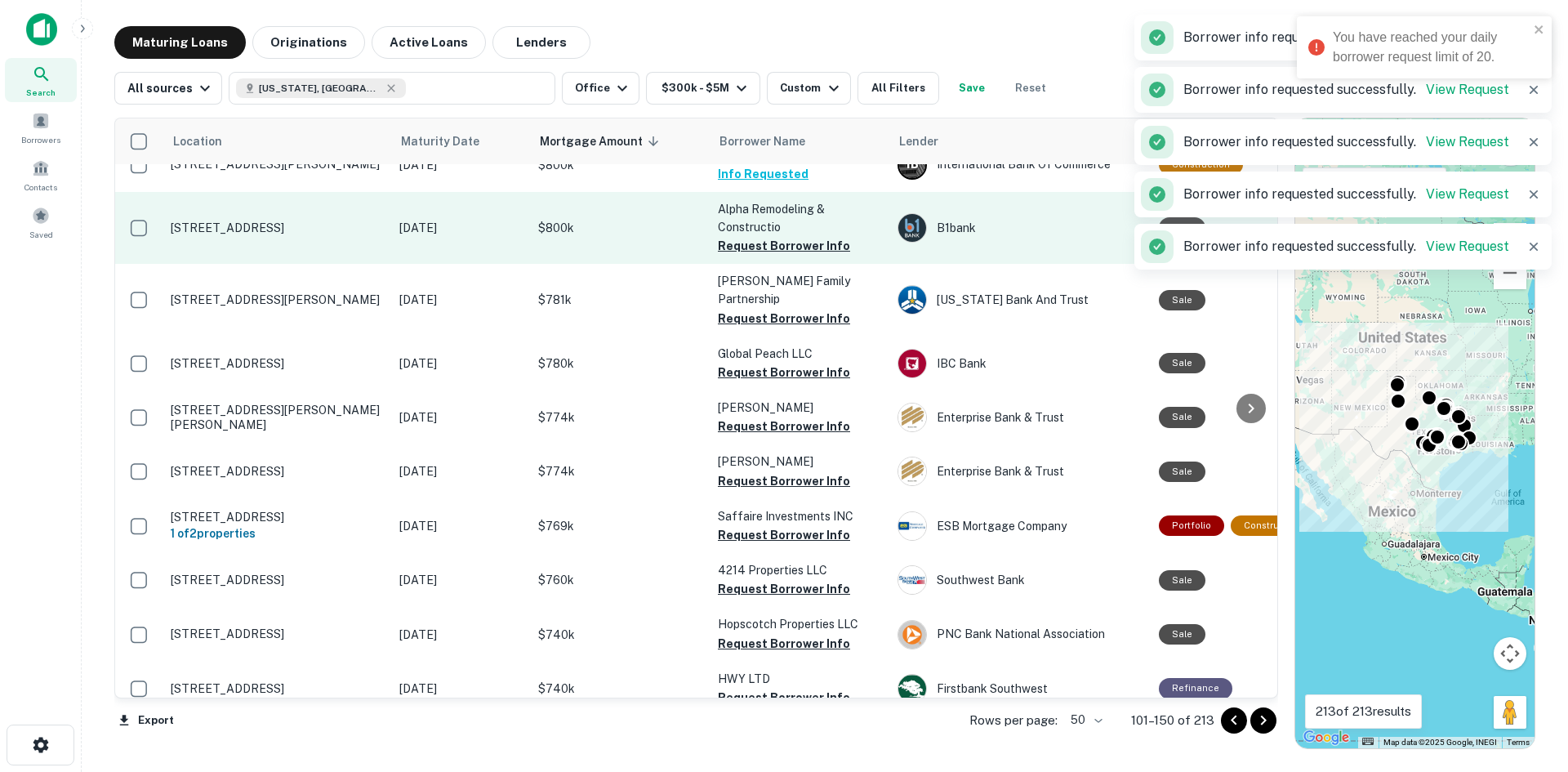
click at [787, 233] on p "Alpha Remodeling & Constructio" at bounding box center [800, 218] width 163 height 36
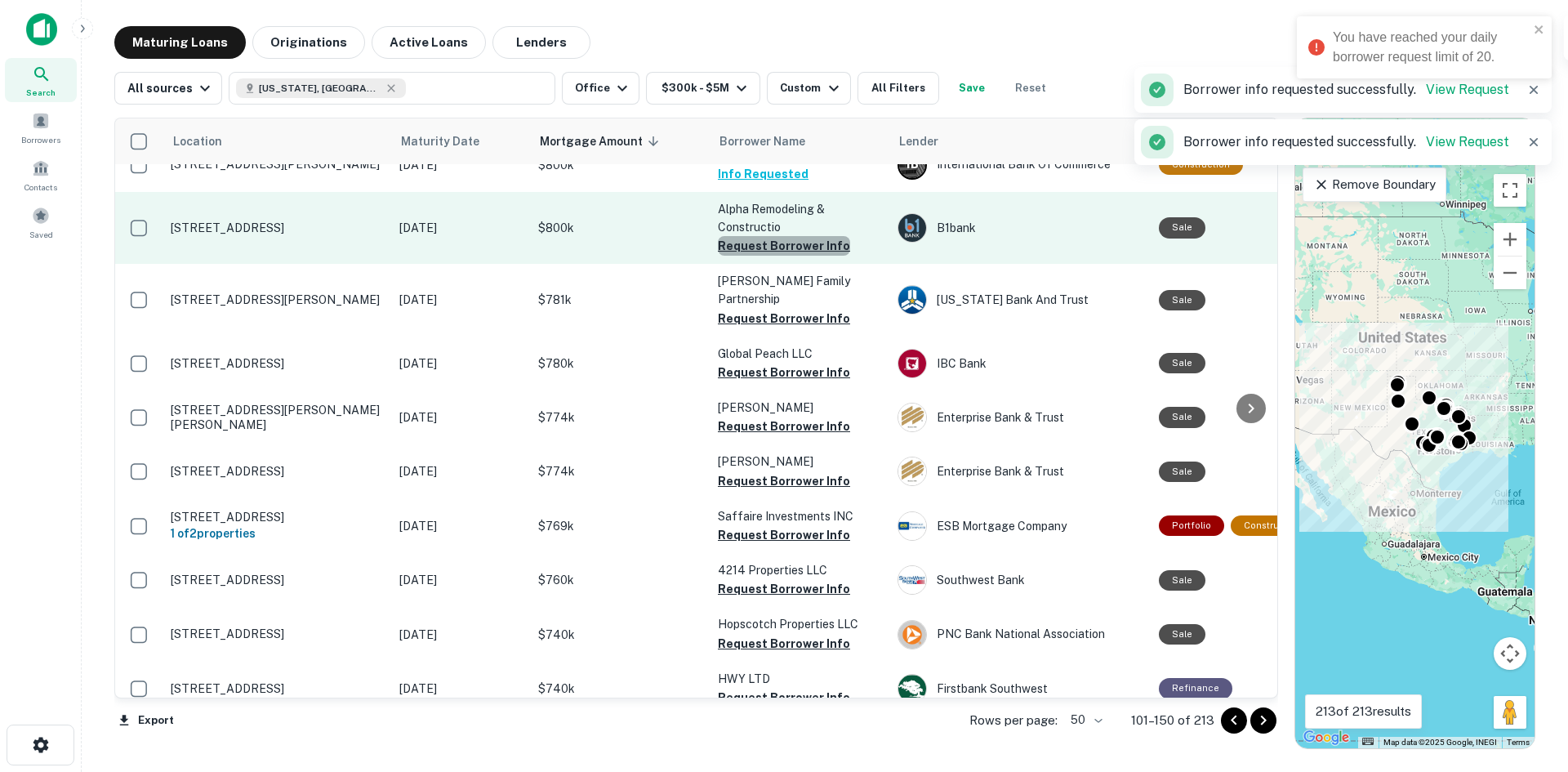
click at [797, 243] on button "Request Borrower Info" at bounding box center [784, 246] width 132 height 20
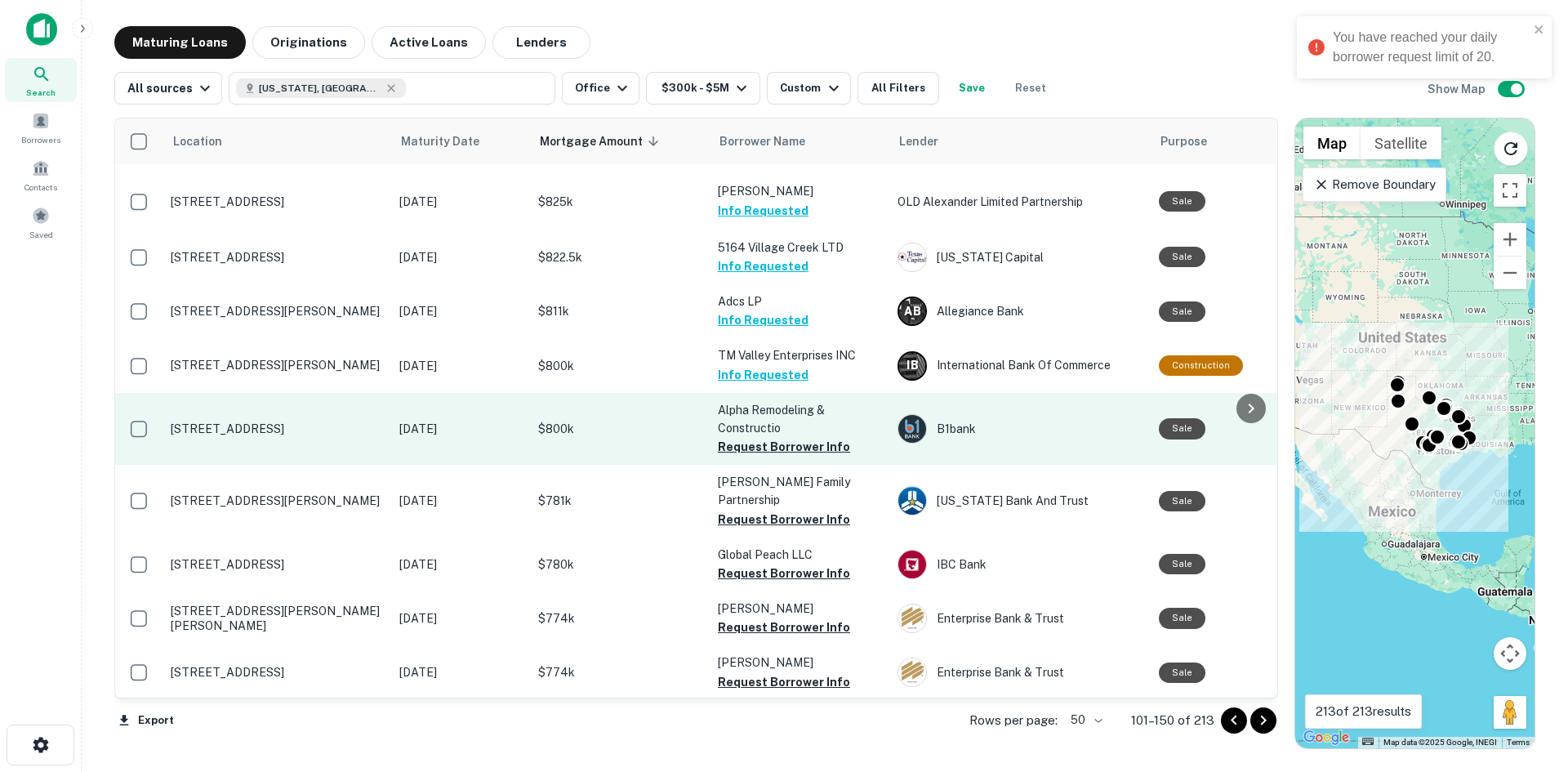
scroll to position [327, 0]
